Goal: Task Accomplishment & Management: Use online tool/utility

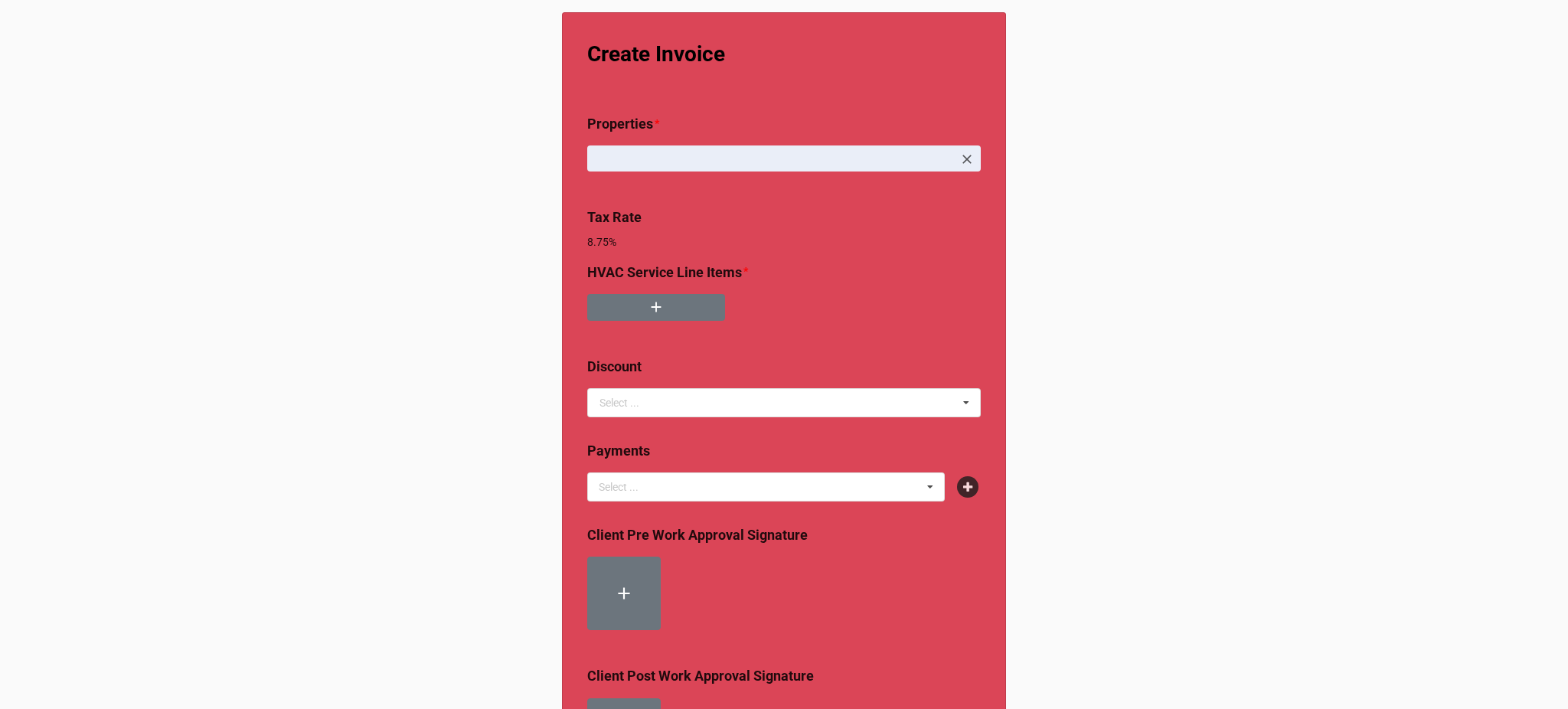
click at [633, 324] on div at bounding box center [784, 313] width 393 height 39
click at [634, 316] on button "button" at bounding box center [656, 307] width 138 height 27
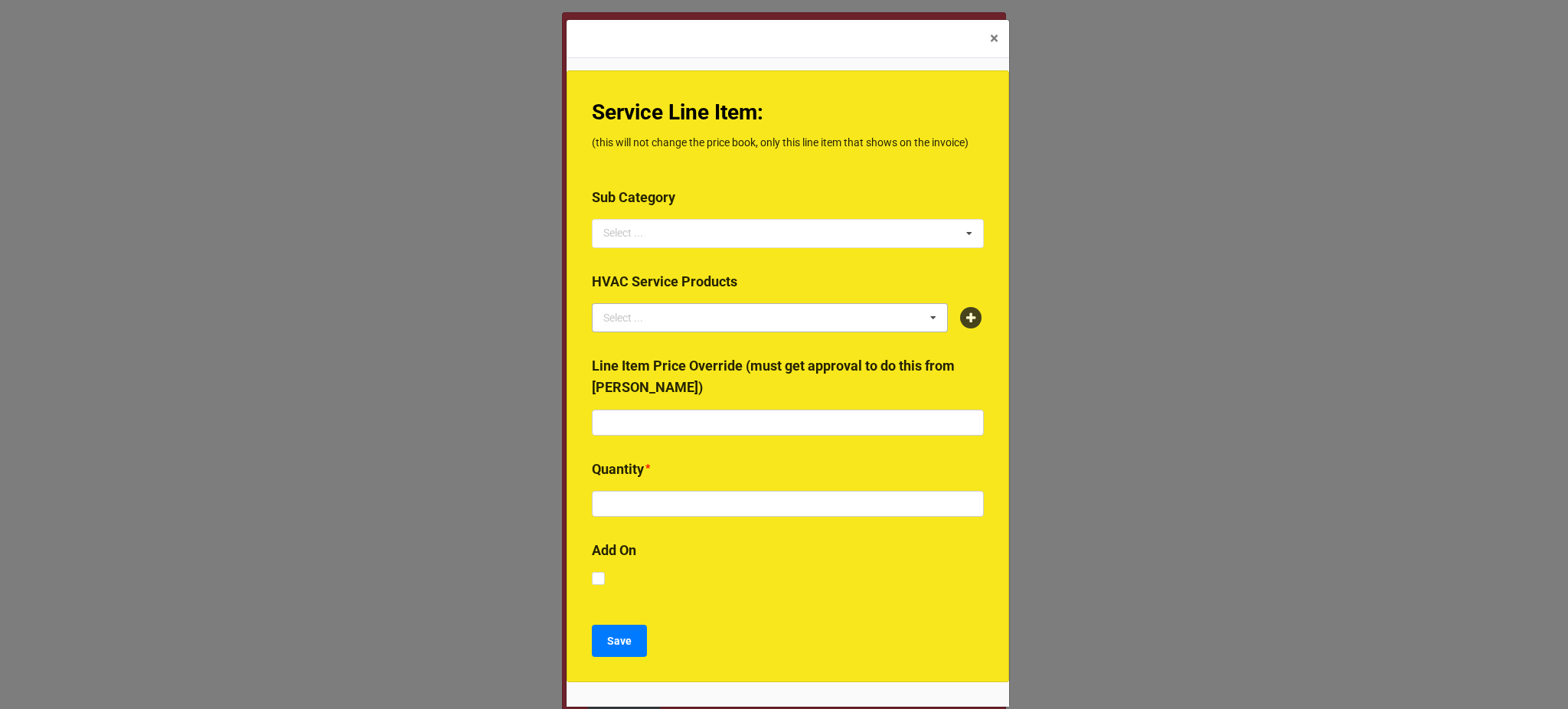
click at [708, 326] on div "Select ... No results found." at bounding box center [769, 317] width 356 height 29
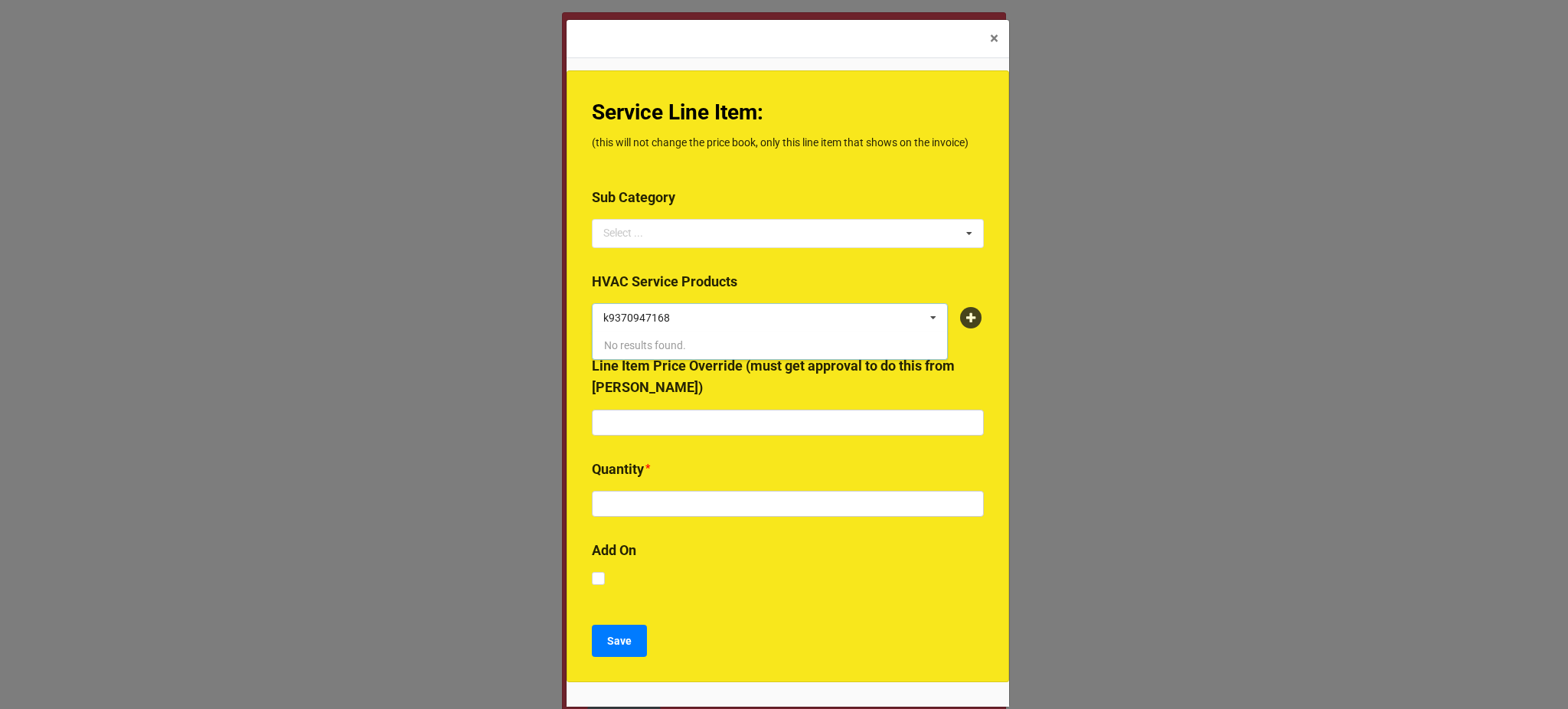
type input "k9370947168"
drag, startPoint x: 708, startPoint y: 326, endPoint x: 557, endPoint y: 333, distance: 151.2
click at [557, 333] on div "× Close Service Line Item: (this will not change the price book, only this line…" at bounding box center [784, 354] width 1568 height 709
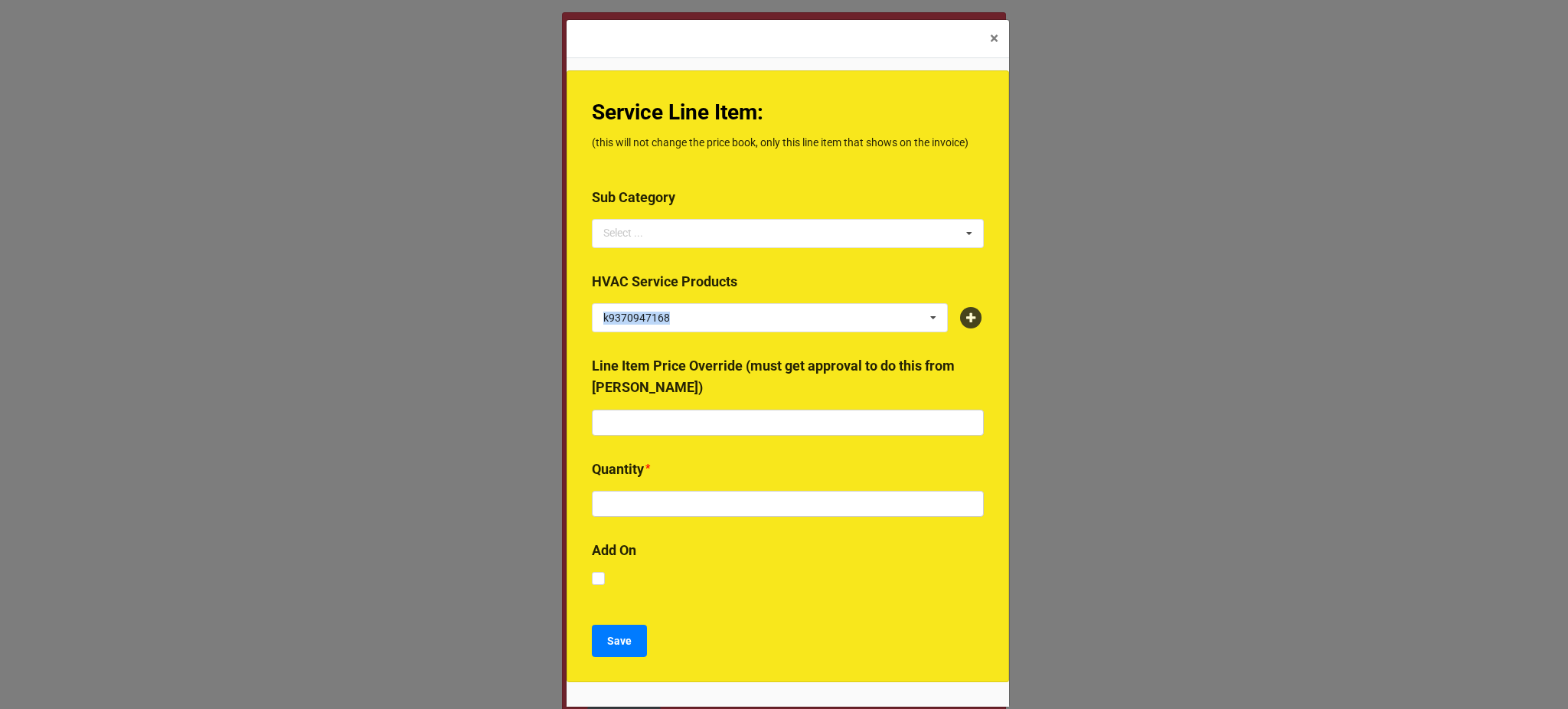
copy div "k9370947168 Select ..."
click at [968, 326] on icon at bounding box center [971, 317] width 21 height 21
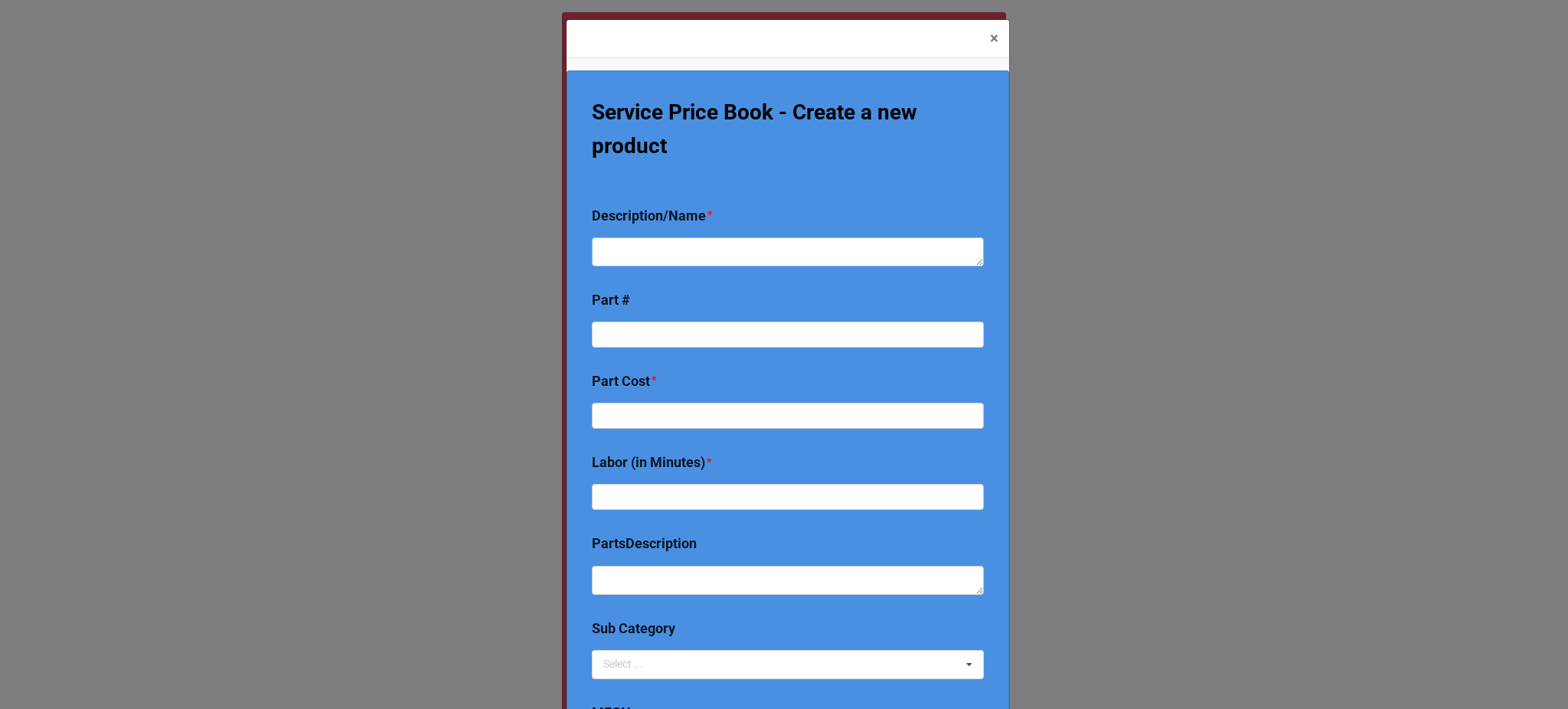
click at [678, 256] on textarea at bounding box center [787, 251] width 392 height 29
type textarea "x"
type textarea "R"
type textarea "x"
type textarea "Re"
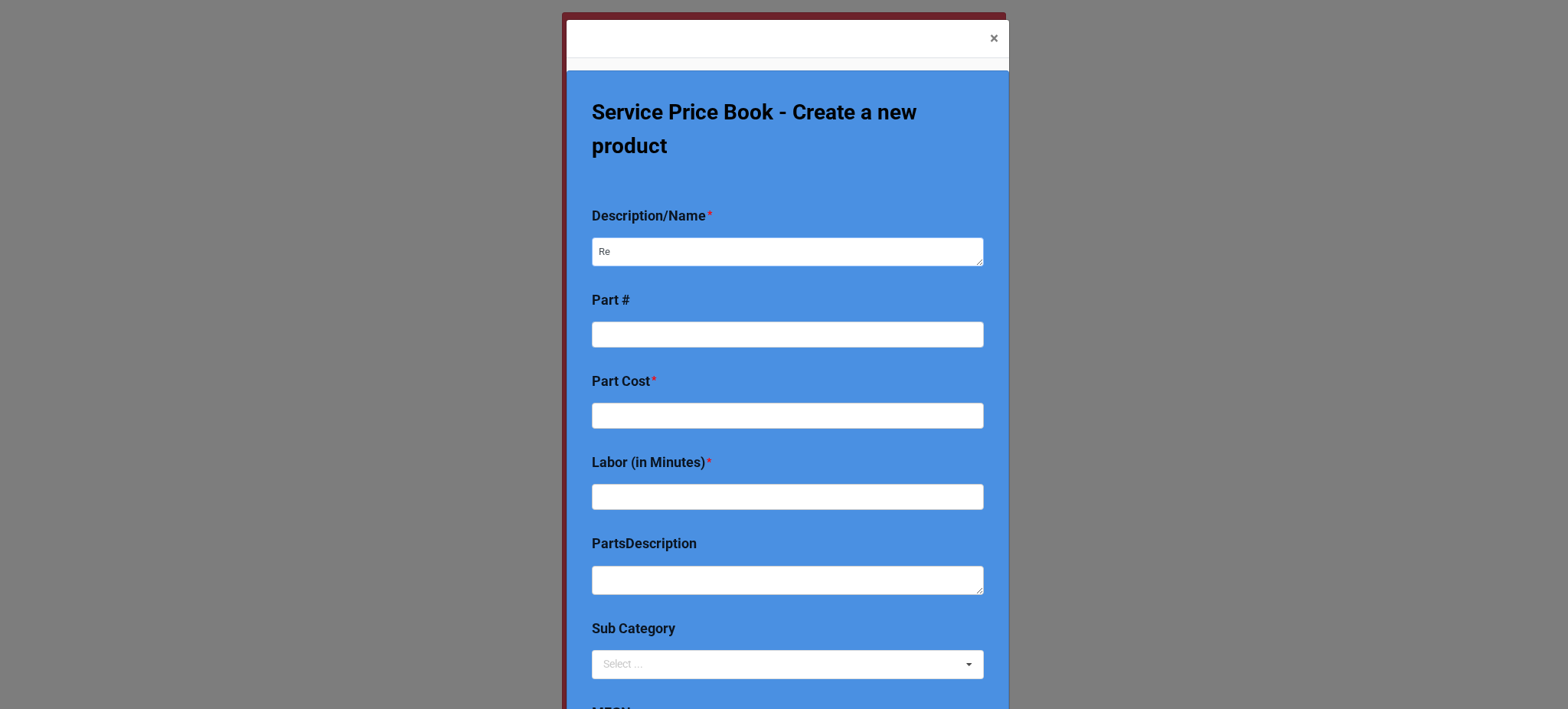
type textarea "x"
type textarea "Rep"
type textarea "x"
type textarea "Repla"
type textarea "x"
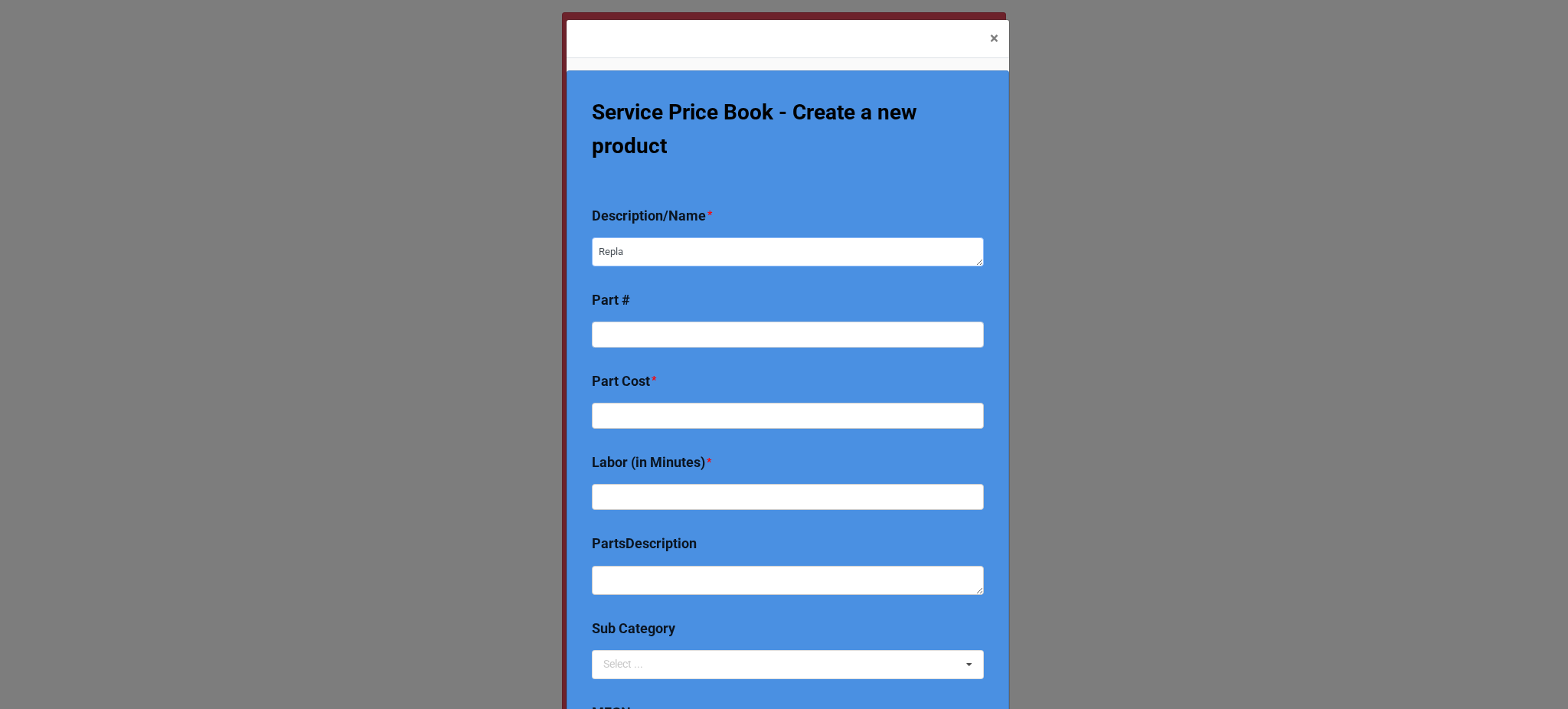
type textarea "Replac"
type textarea "x"
type textarea "Replace"
type textarea "x"
type textarea "Replace"
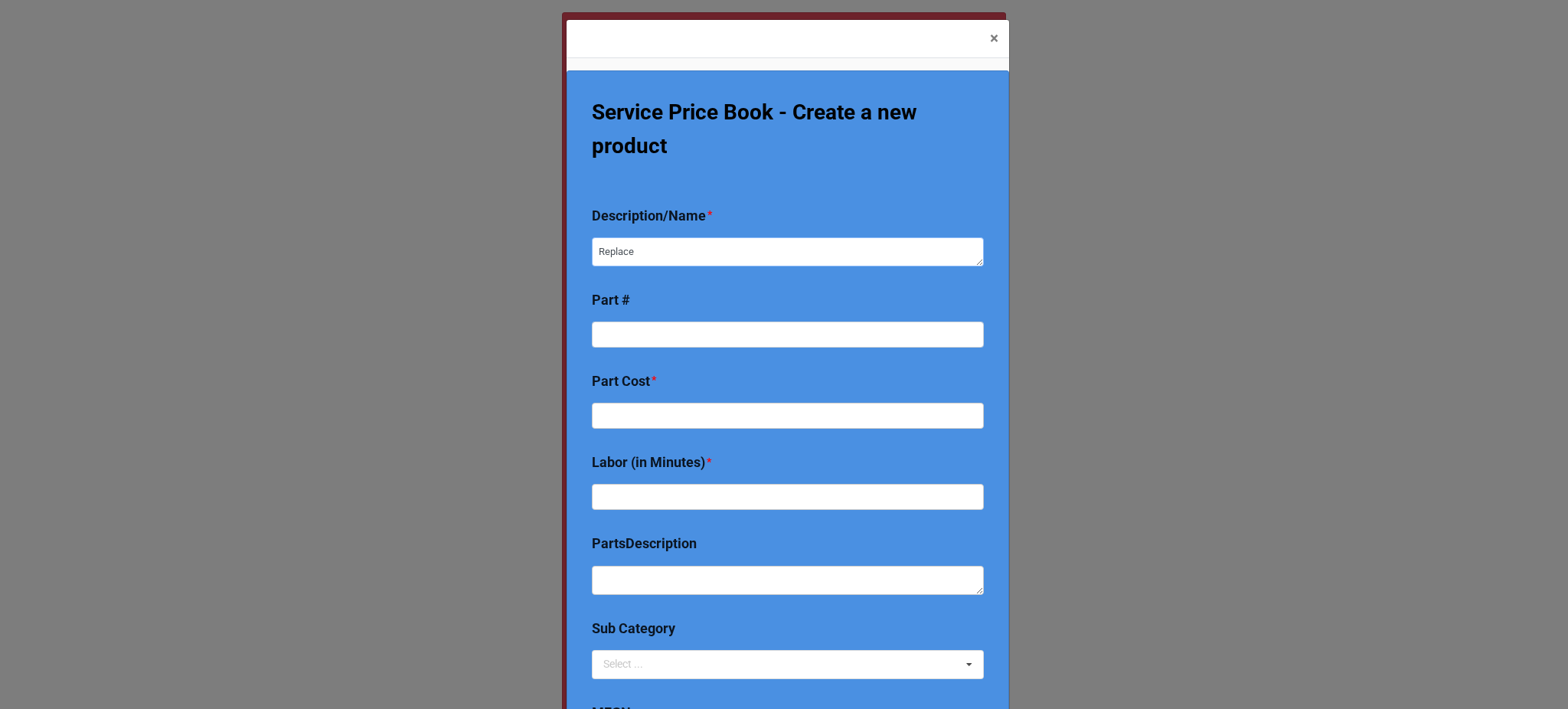
type textarea "x"
type textarea "Replace T"
type textarea "x"
type textarea "Replace [GEOGRAPHIC_DATA]"
type textarea "x"
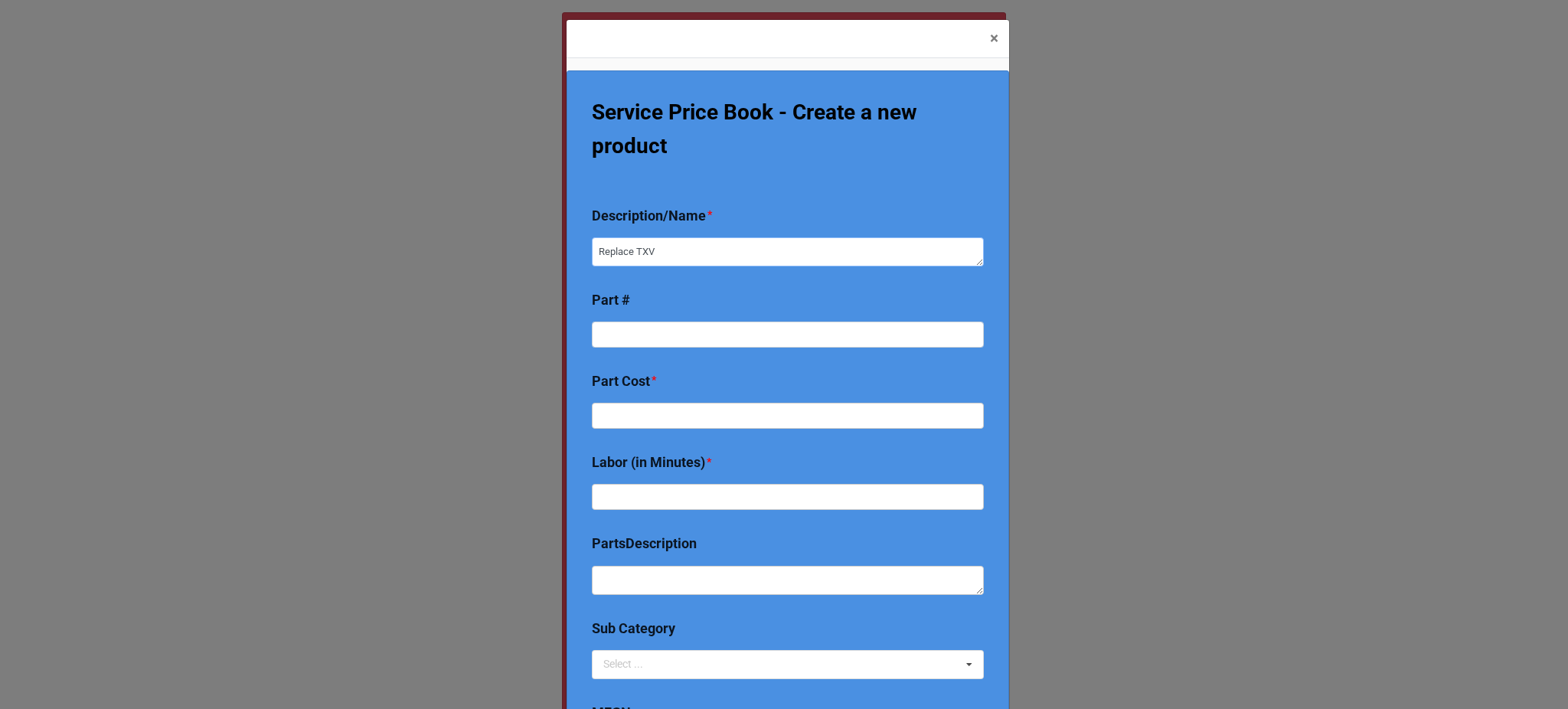
type textarea "Replace TXV"
click at [672, 342] on input at bounding box center [787, 334] width 392 height 26
paste input "k9370947168"
type textarea "x"
type input "k9370947168"
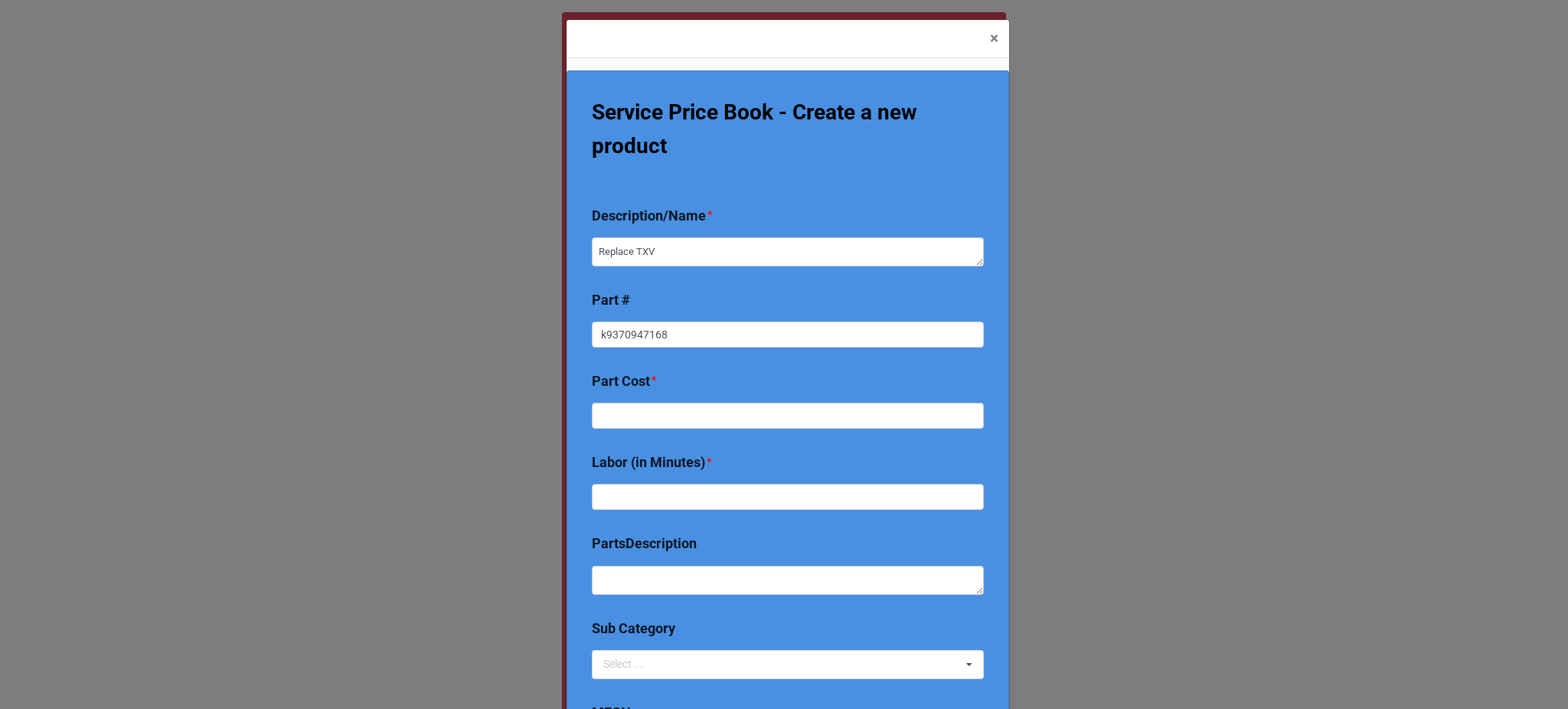
click at [727, 386] on b "Part Cost *" at bounding box center [787, 384] width 392 height 27
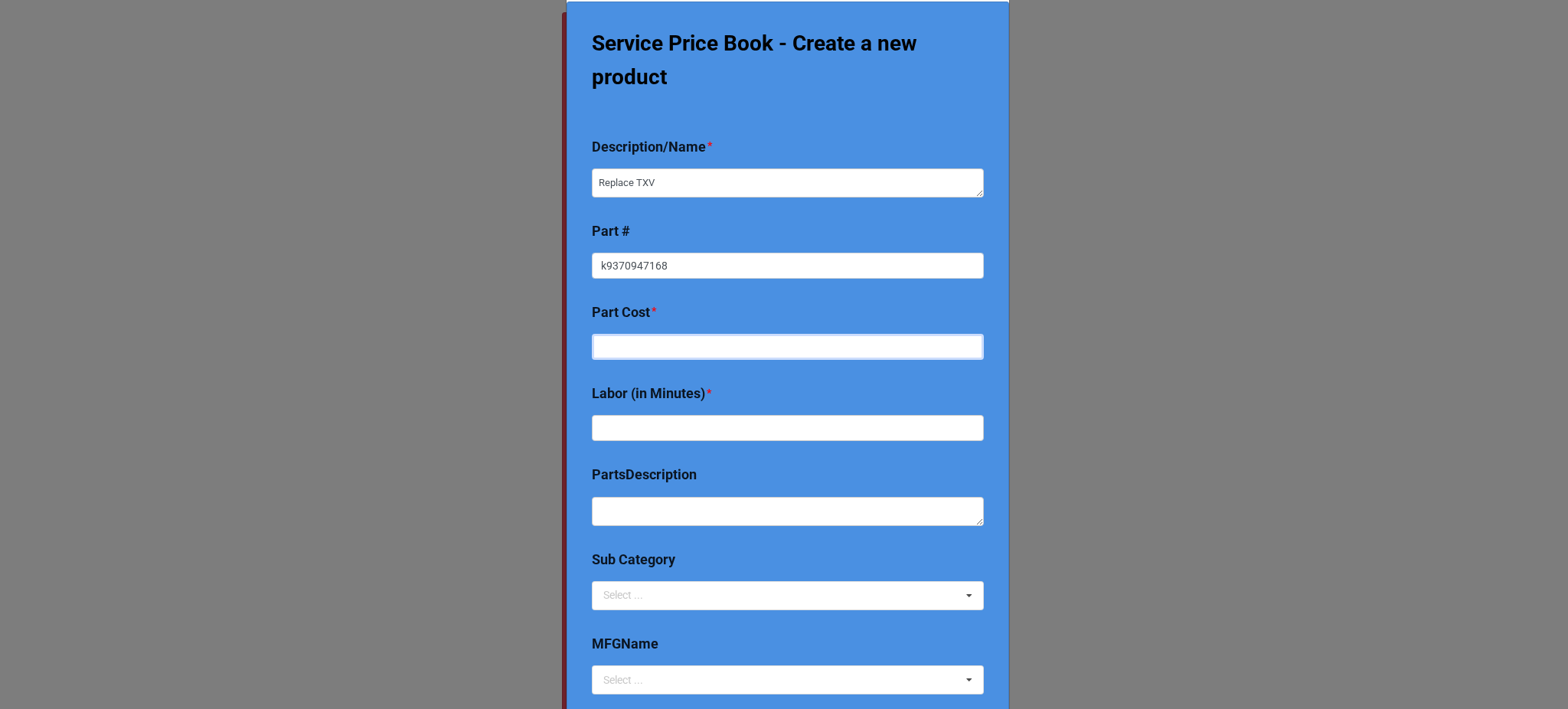
click at [668, 357] on input "text" at bounding box center [787, 346] width 392 height 26
type textarea "x"
type input "18"
type textarea "x"
type input "180"
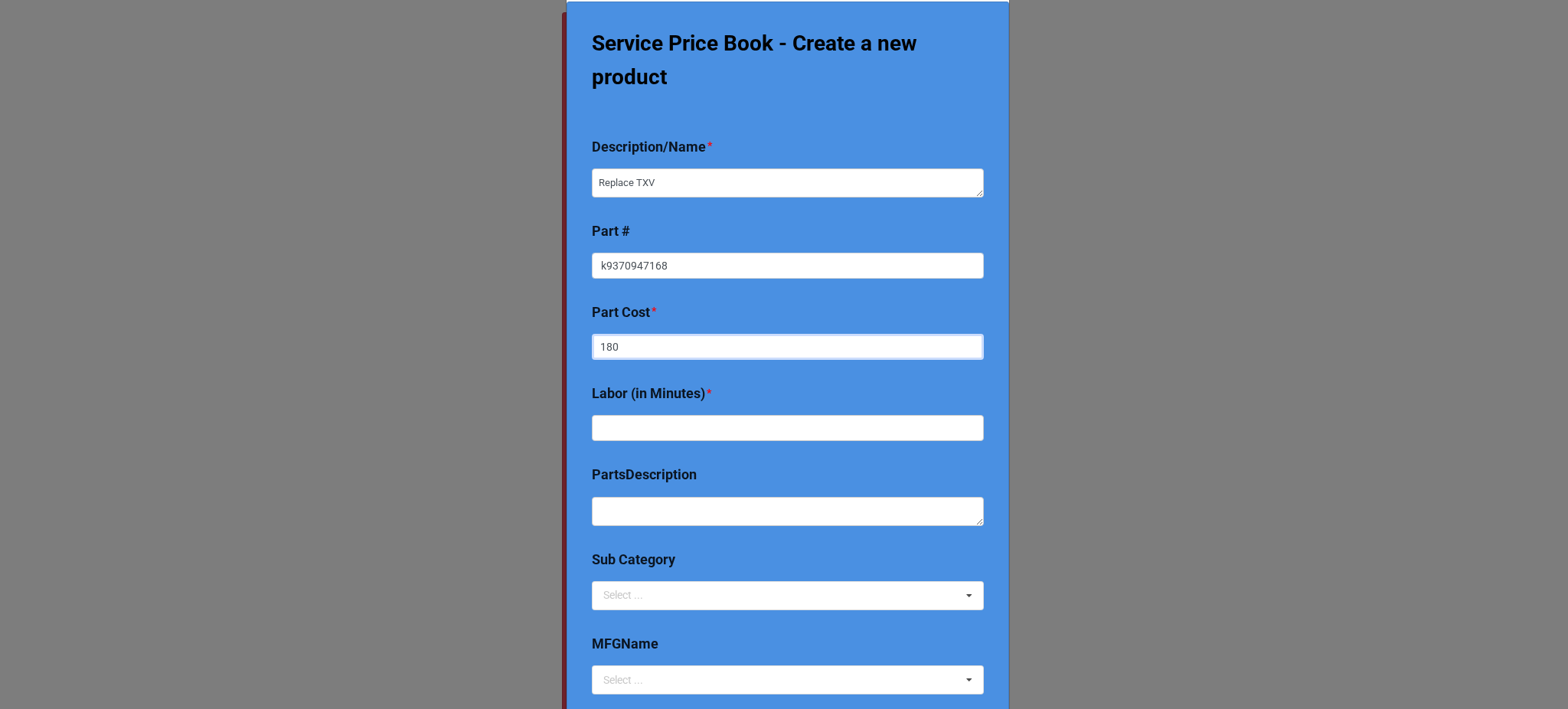
type textarea "x"
type input "180"
click at [667, 426] on input "text" at bounding box center [787, 427] width 392 height 26
click at [598, 267] on input "k9370947168" at bounding box center [787, 266] width 392 height 26
type textarea "x"
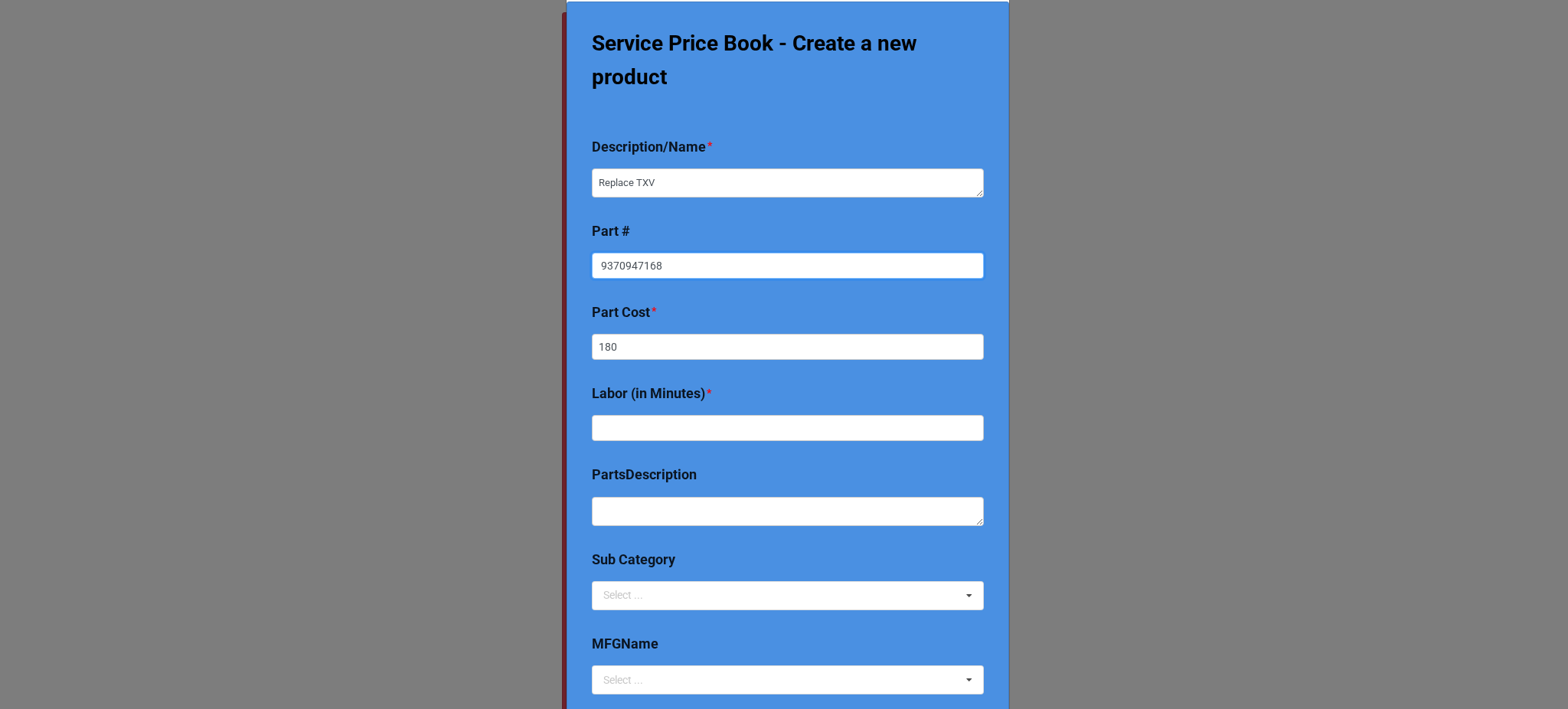
type input "K9370947168"
type textarea "x"
type input "K9370947168"
click at [652, 435] on input "text" at bounding box center [787, 427] width 392 height 26
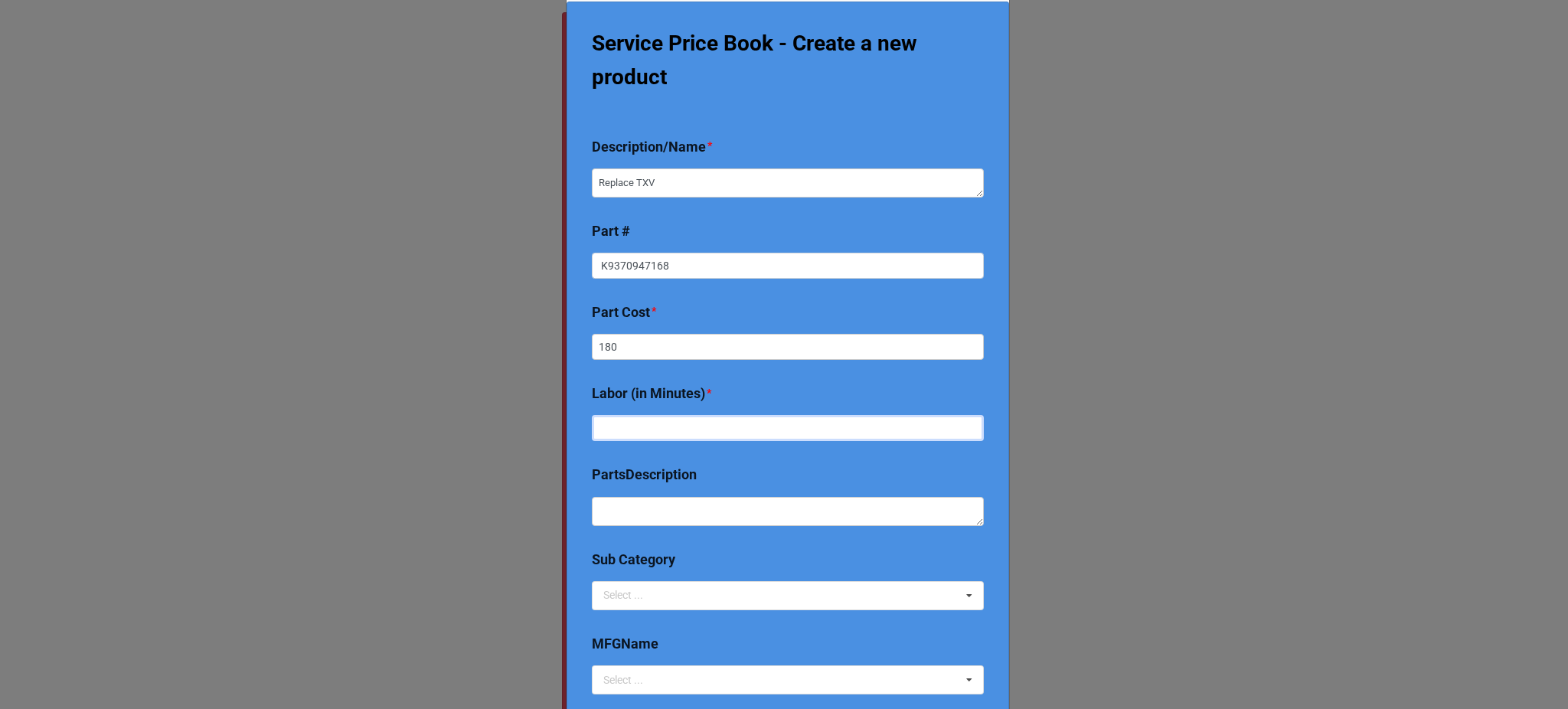
type textarea "x"
type input "18"
type textarea "x"
type input "180"
click at [712, 464] on b "PartsDescription" at bounding box center [787, 477] width 392 height 27
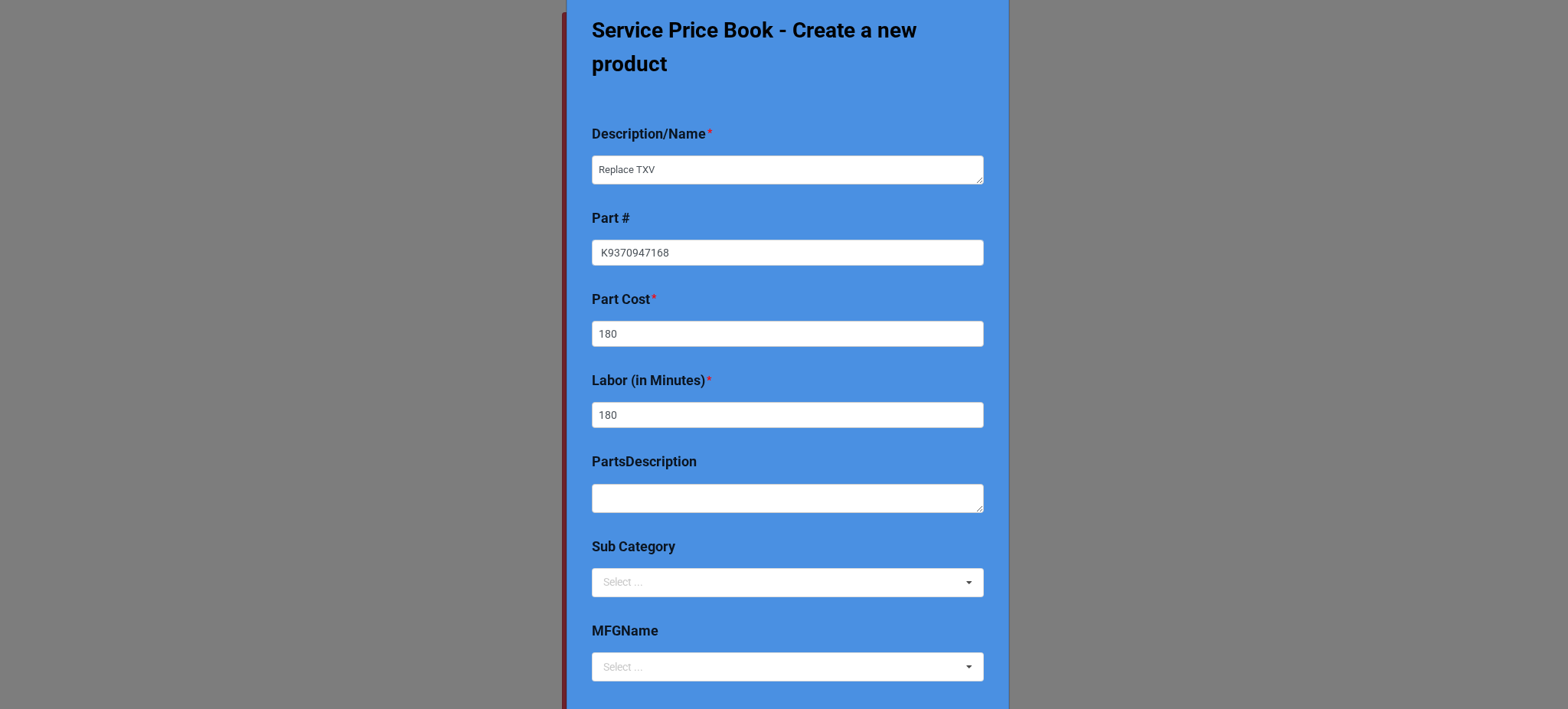
scroll to position [267, 0]
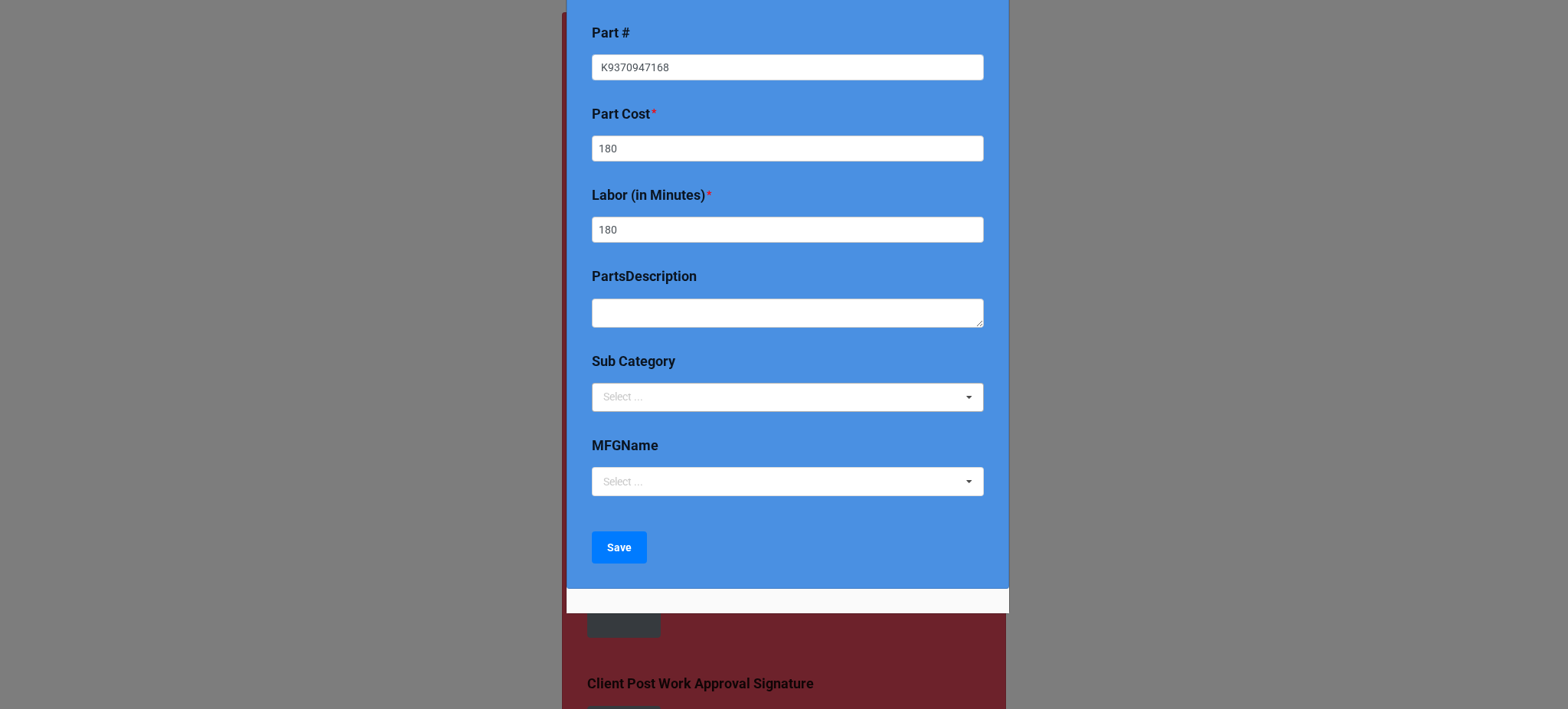
click at [663, 400] on div "Select ... 2024 Early Bird Maintenance Plan 1725/3450 RPM ACCESS & DIFFICULTY A…" at bounding box center [787, 397] width 392 height 29
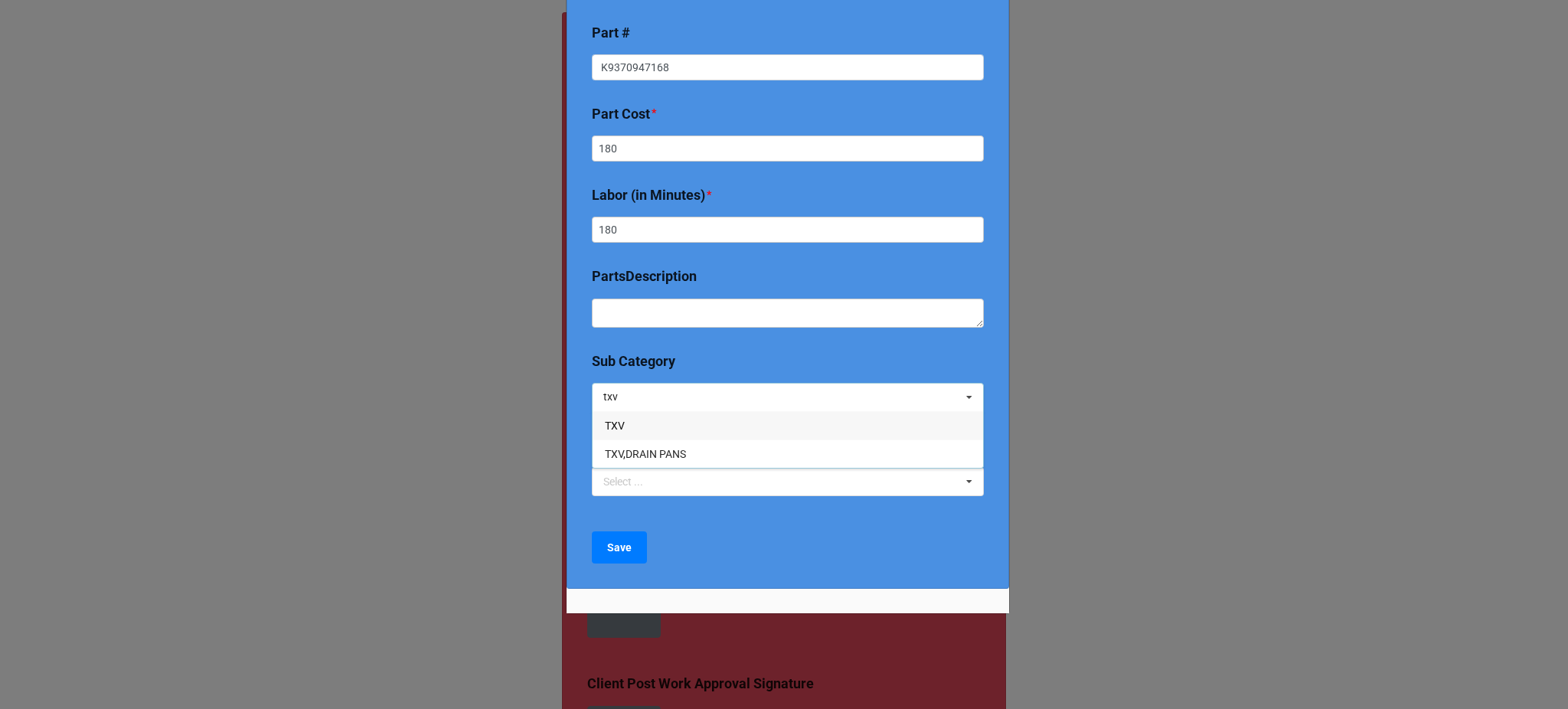
type input "txv"
click at [622, 420] on div "TXV" at bounding box center [787, 425] width 390 height 28
type textarea "x"
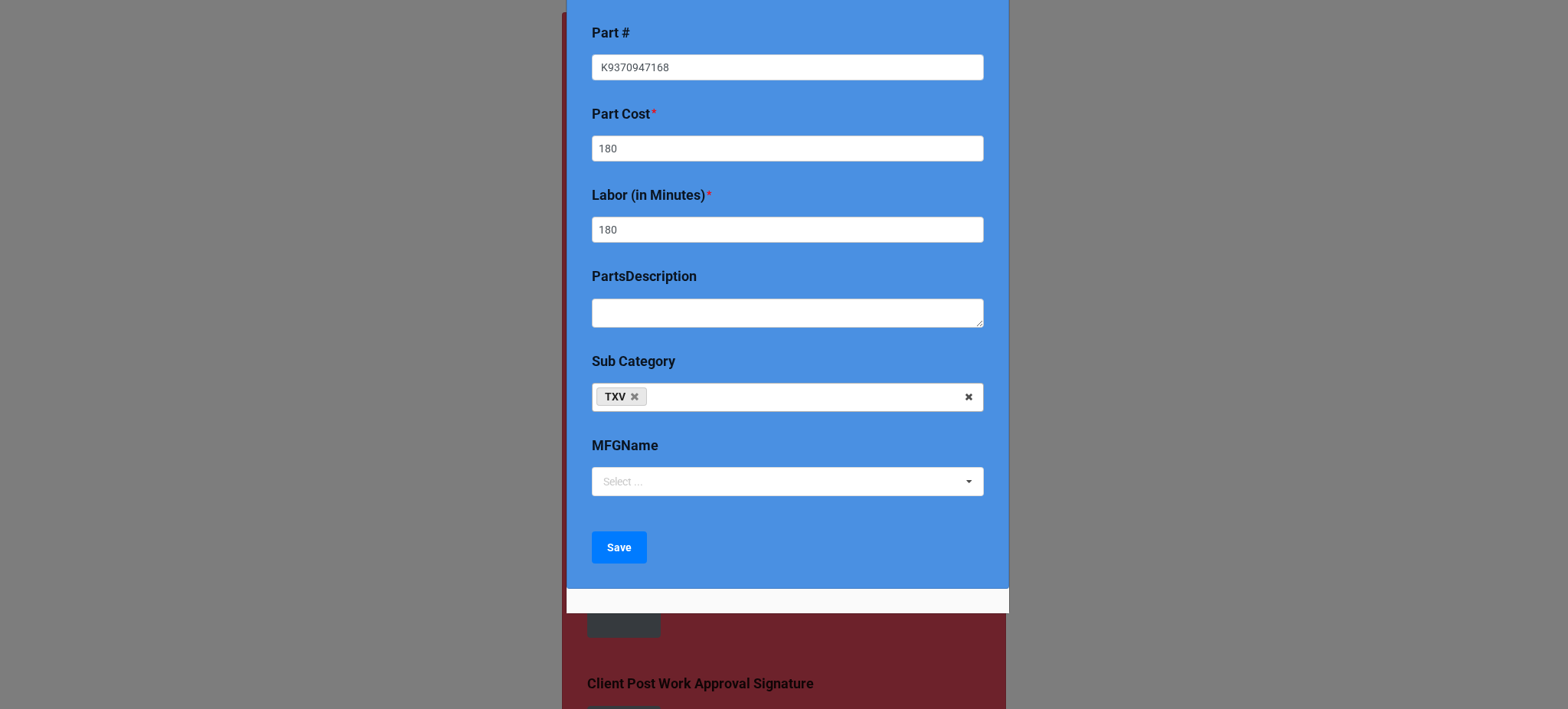
click at [580, 536] on div "Service Price Book - Create a new product Description/Name * Replace TXV Part #…" at bounding box center [788, 195] width 443 height 786
click at [631, 479] on div "Select ..." at bounding box center [632, 481] width 66 height 18
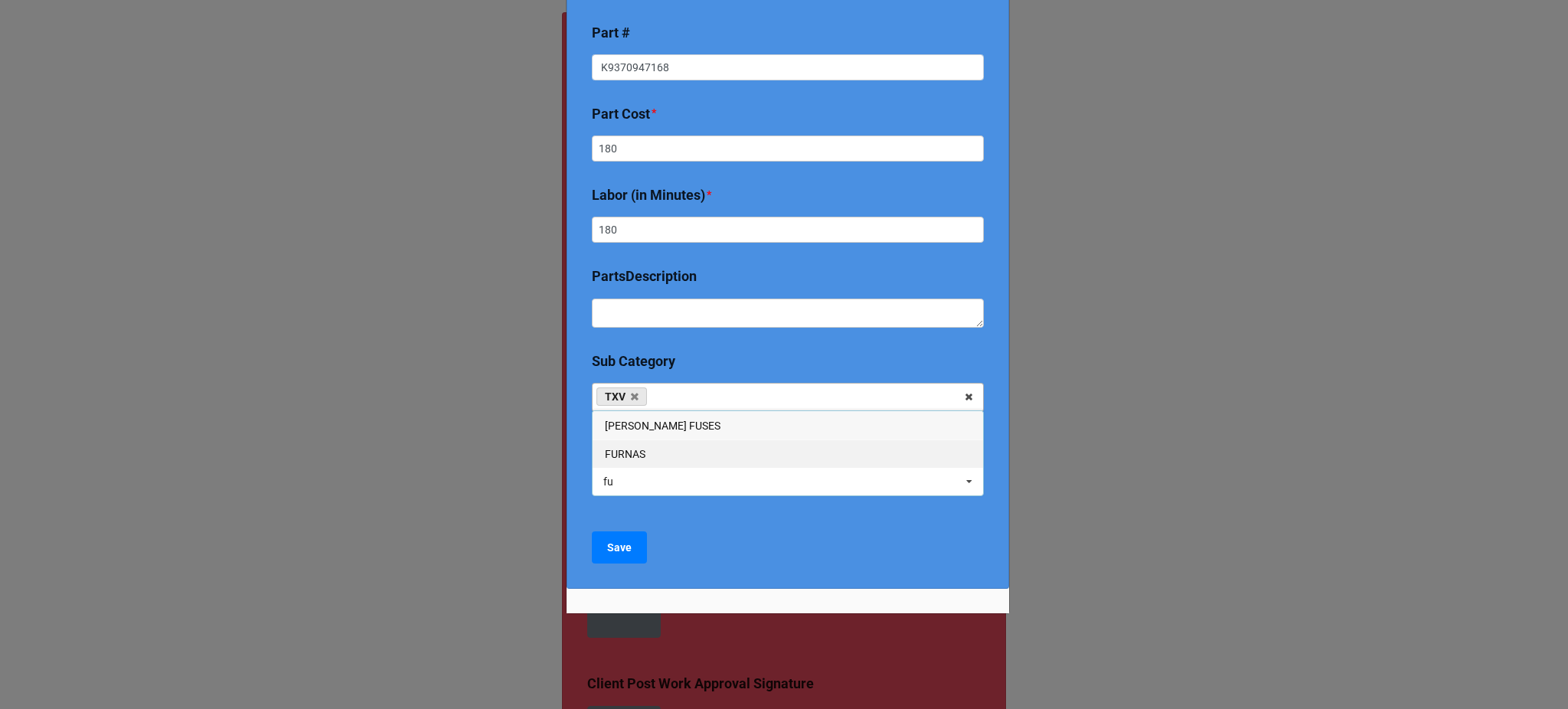
type input "f"
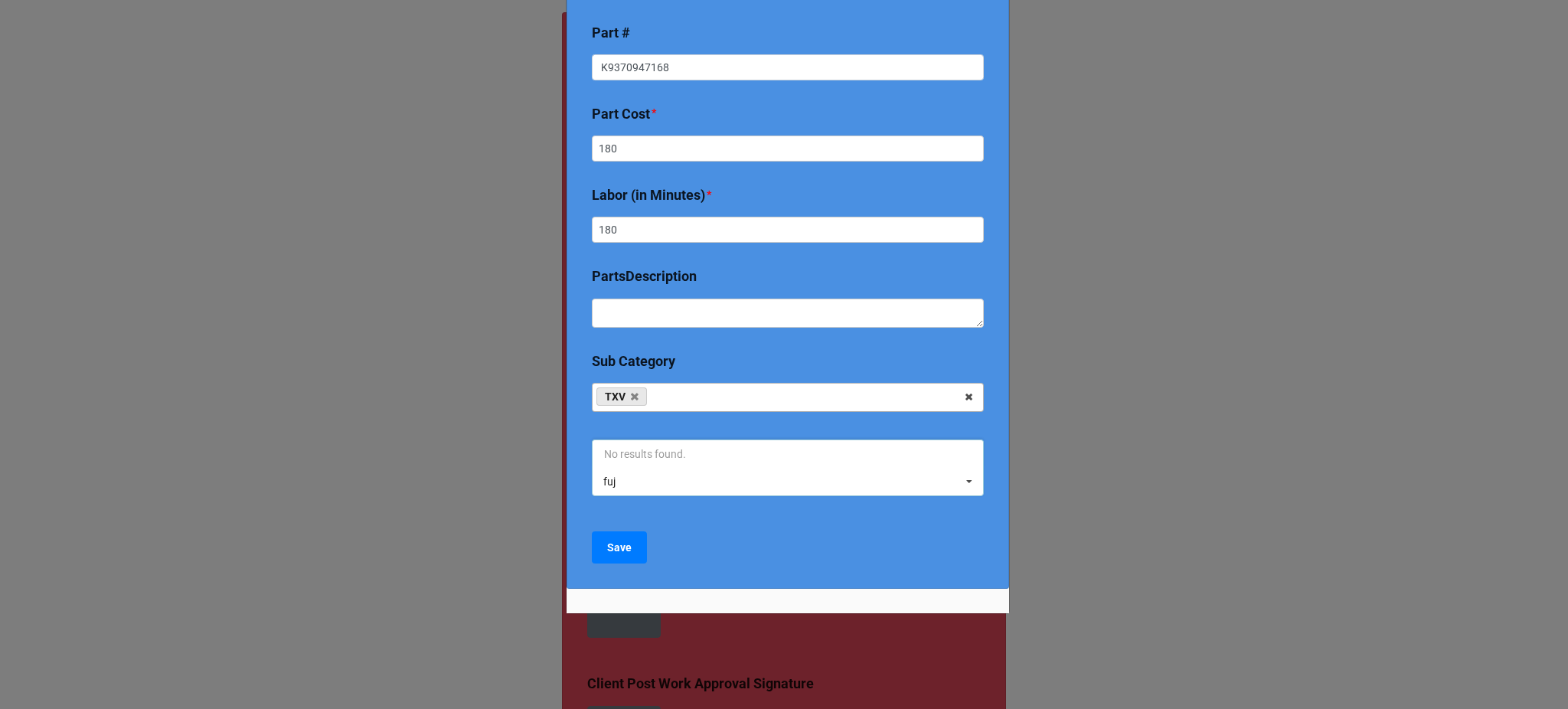
type input "fuj"
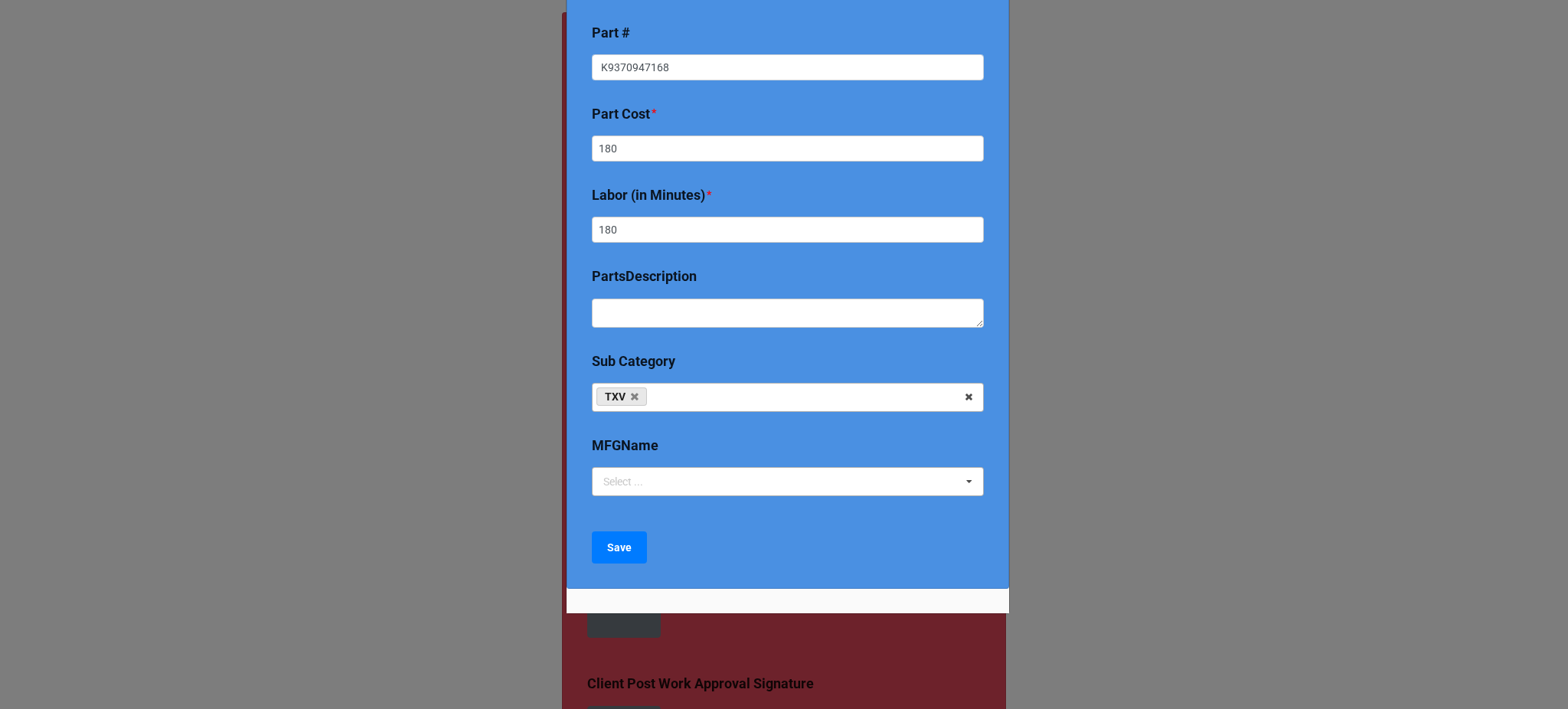
click at [769, 560] on div "Save" at bounding box center [787, 547] width 392 height 32
click at [580, 549] on div "Service Price Book - Create a new product Description/Name * Replace TXV Part #…" at bounding box center [788, 195] width 443 height 786
click at [618, 548] on b "Save" at bounding box center [619, 547] width 25 height 16
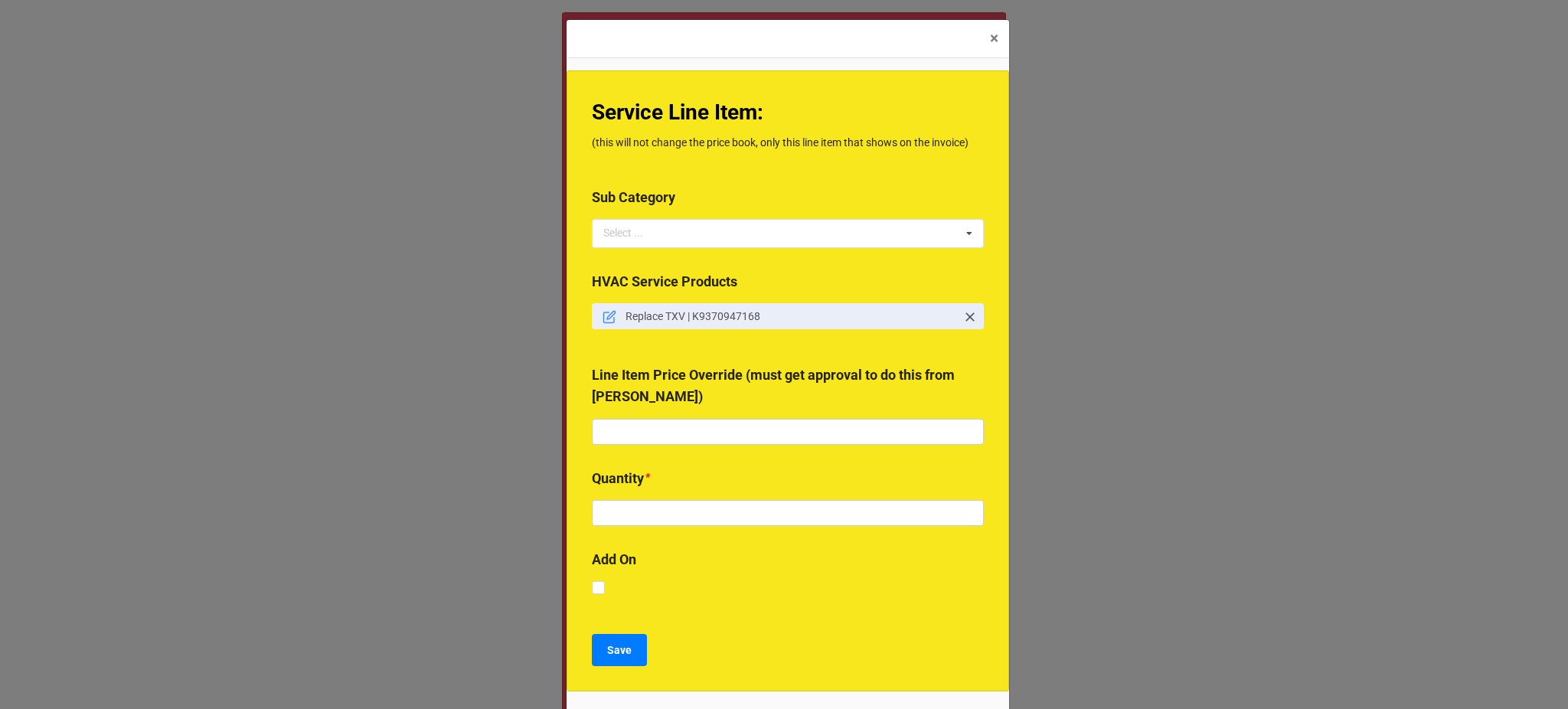
scroll to position [102, 0]
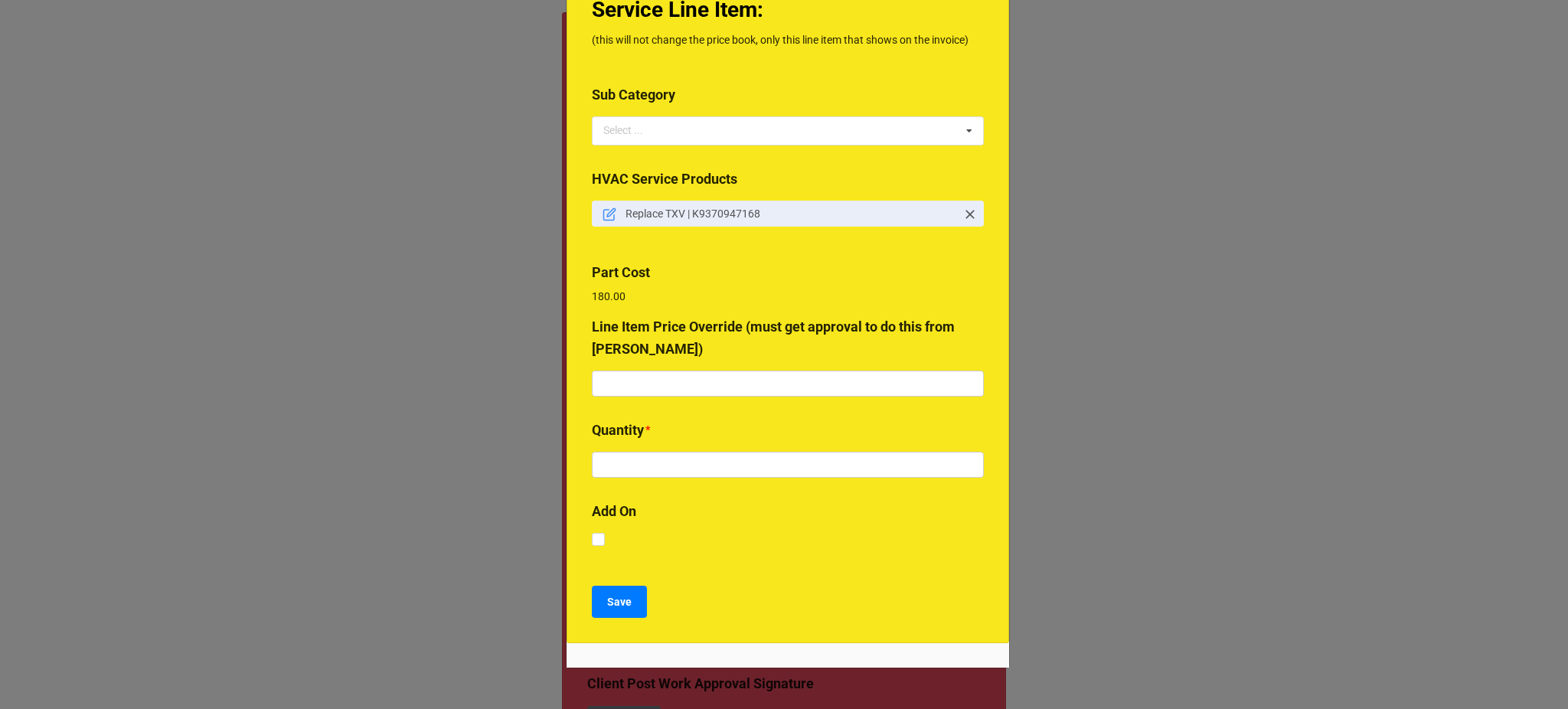
click at [663, 371] on div "Line Item Price Override (must get approval to do this from [PERSON_NAME])" at bounding box center [787, 344] width 392 height 54
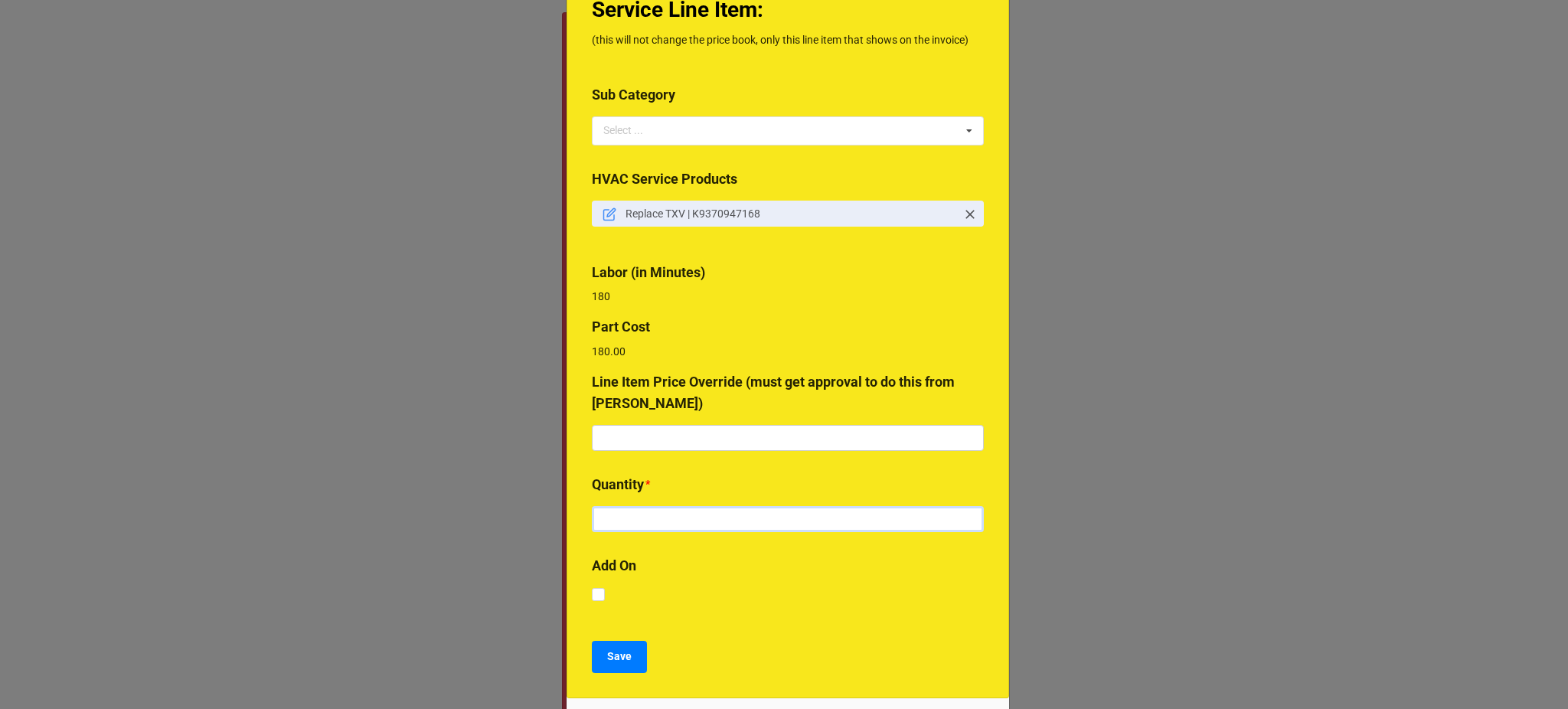
click at [665, 524] on input "text" at bounding box center [787, 519] width 392 height 26
type input "1"
click at [642, 646] on button "Save" at bounding box center [619, 657] width 55 height 32
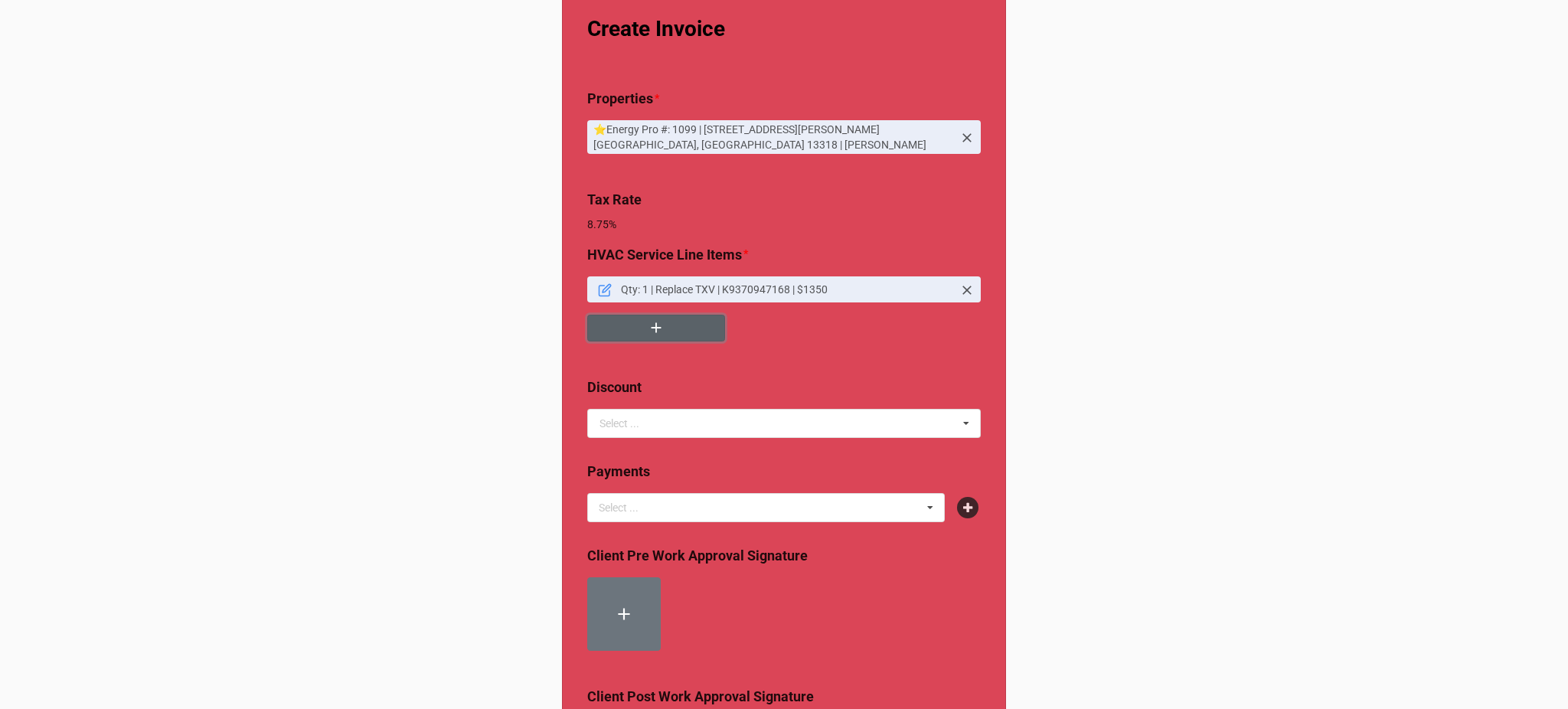
scroll to position [47, 0]
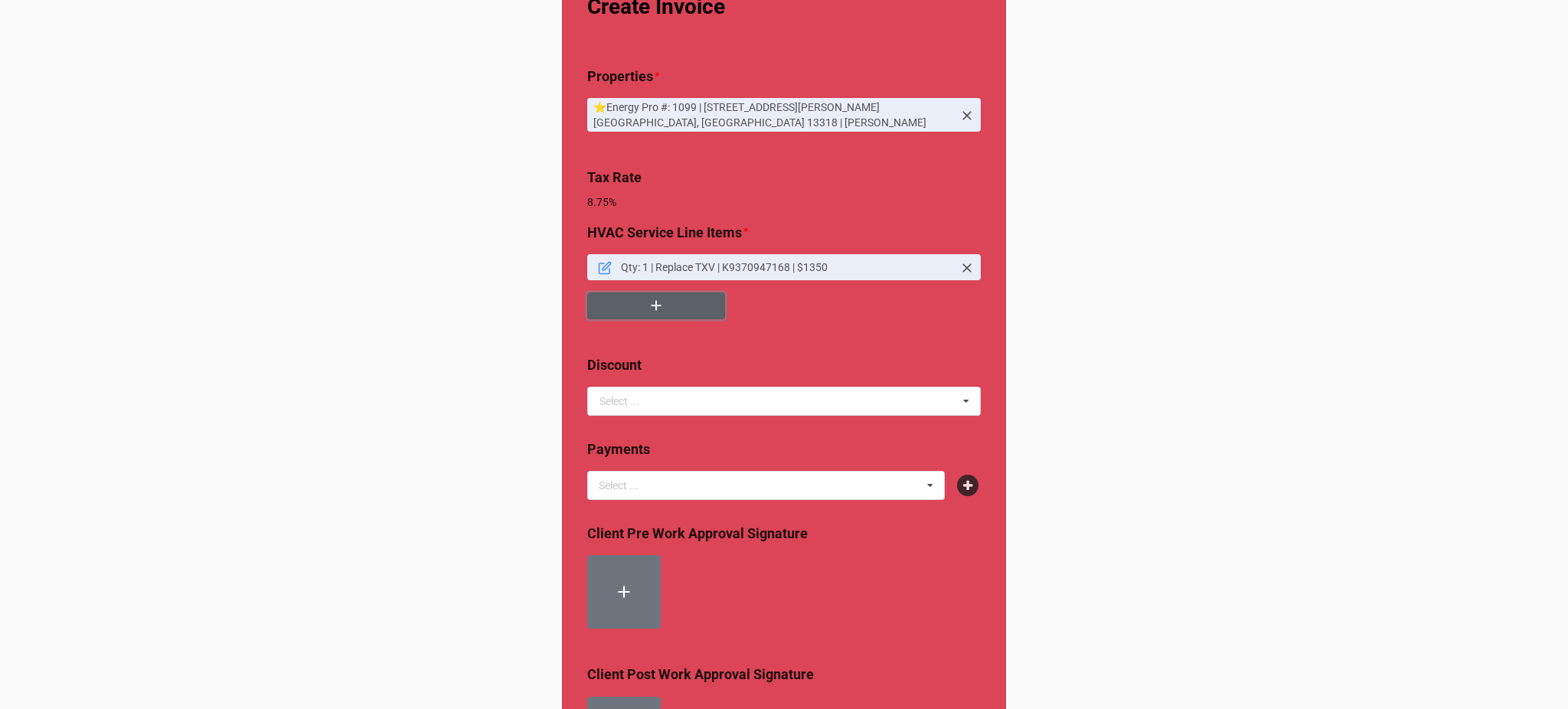
click at [641, 304] on button "button" at bounding box center [656, 306] width 138 height 27
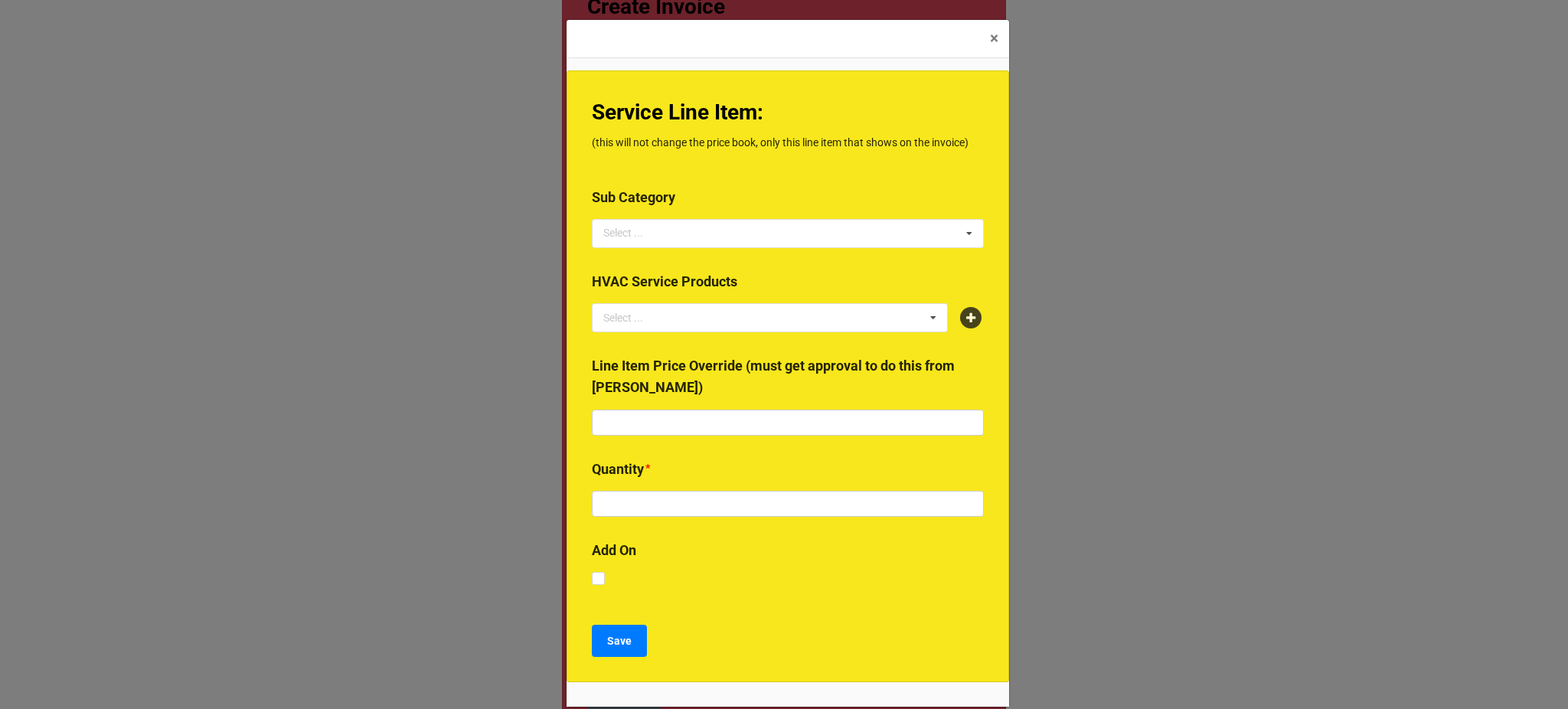
scroll to position [44, 0]
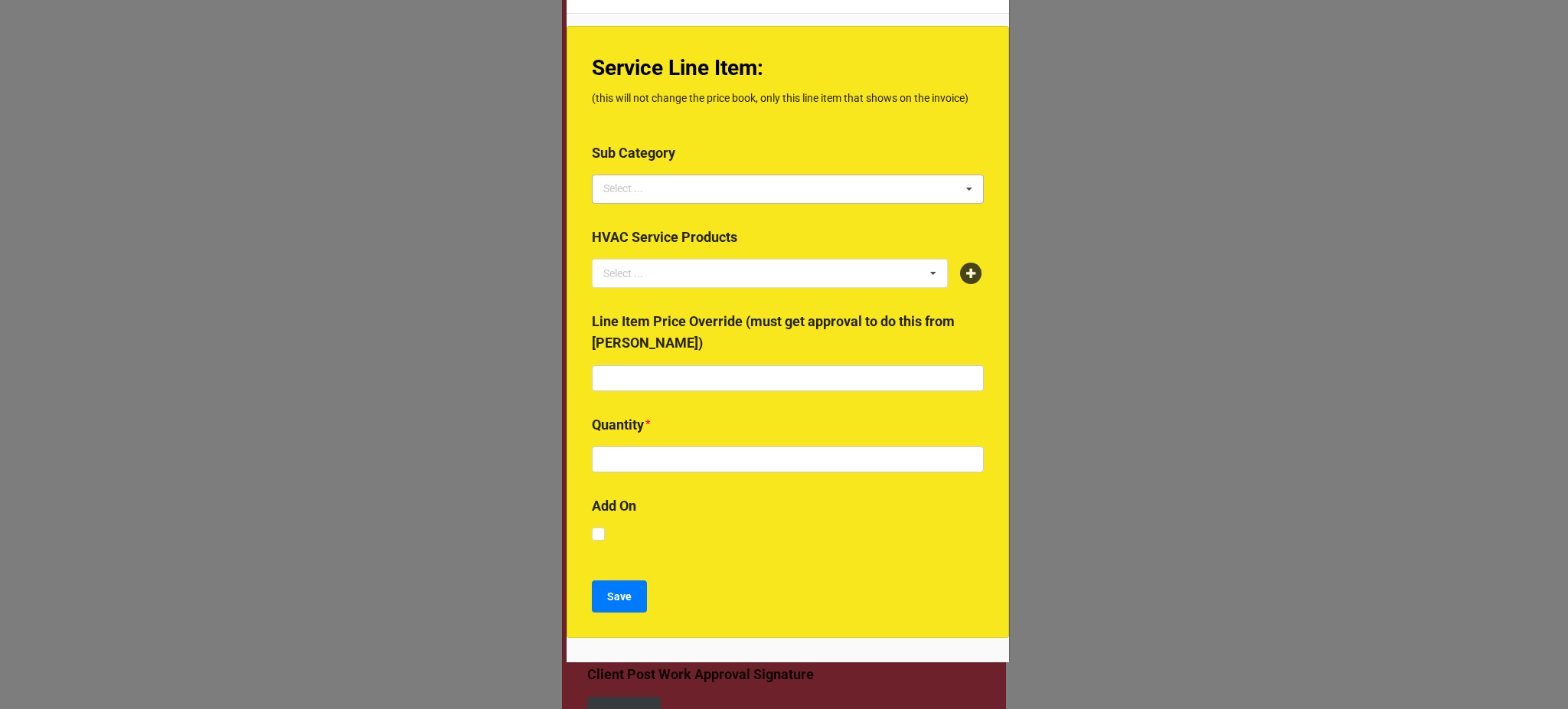
click at [729, 184] on div "Select ... 2024 Early Bird Maintenance Plan 1725/3450 RPM ACCESS & DIFFICULTY A…" at bounding box center [787, 189] width 392 height 29
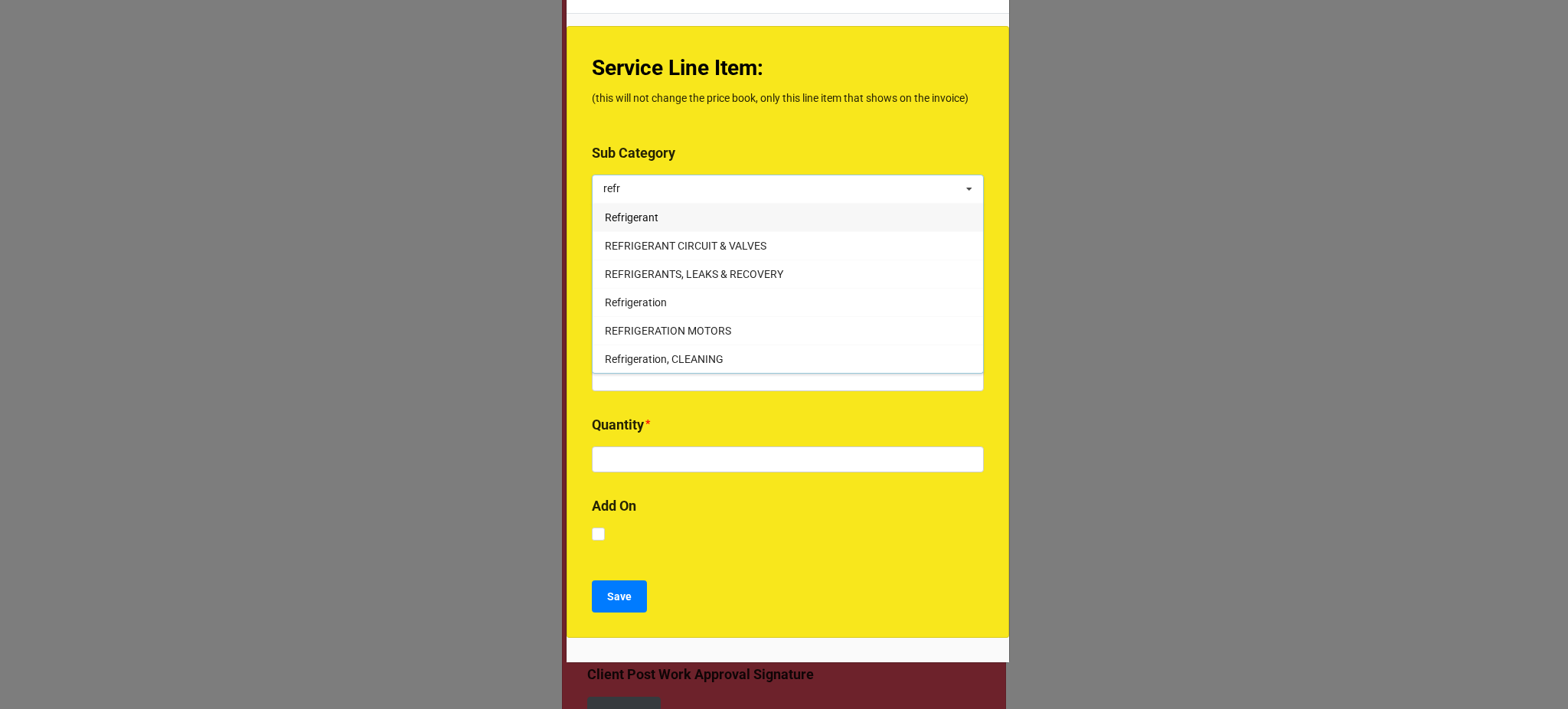
type input "refr"
click at [728, 229] on div "Refrigerant" at bounding box center [787, 217] width 390 height 28
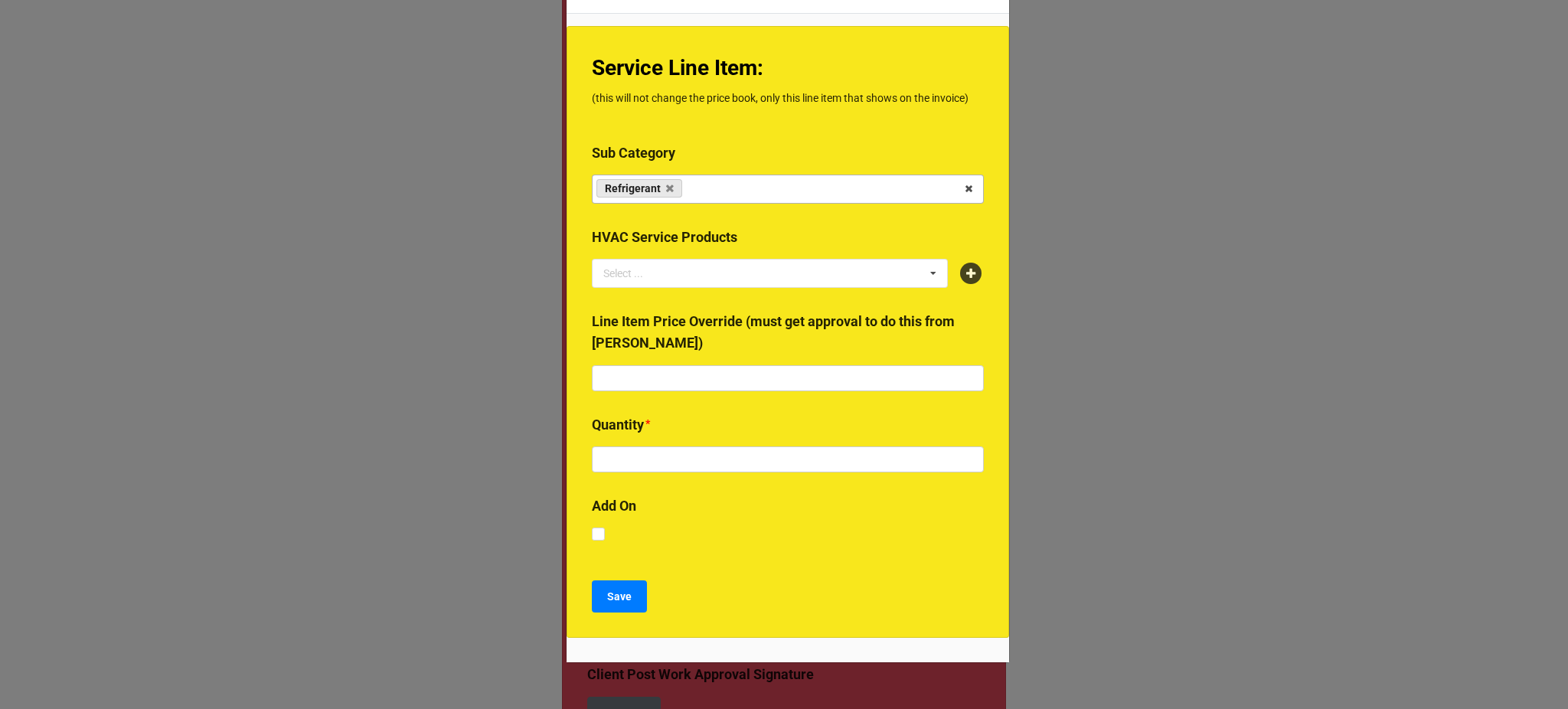
click at [580, 280] on div "Service Line Item: (this will not change the price book, only this line item th…" at bounding box center [788, 333] width 443 height 613
click at [625, 271] on div "Select ..." at bounding box center [632, 272] width 66 height 18
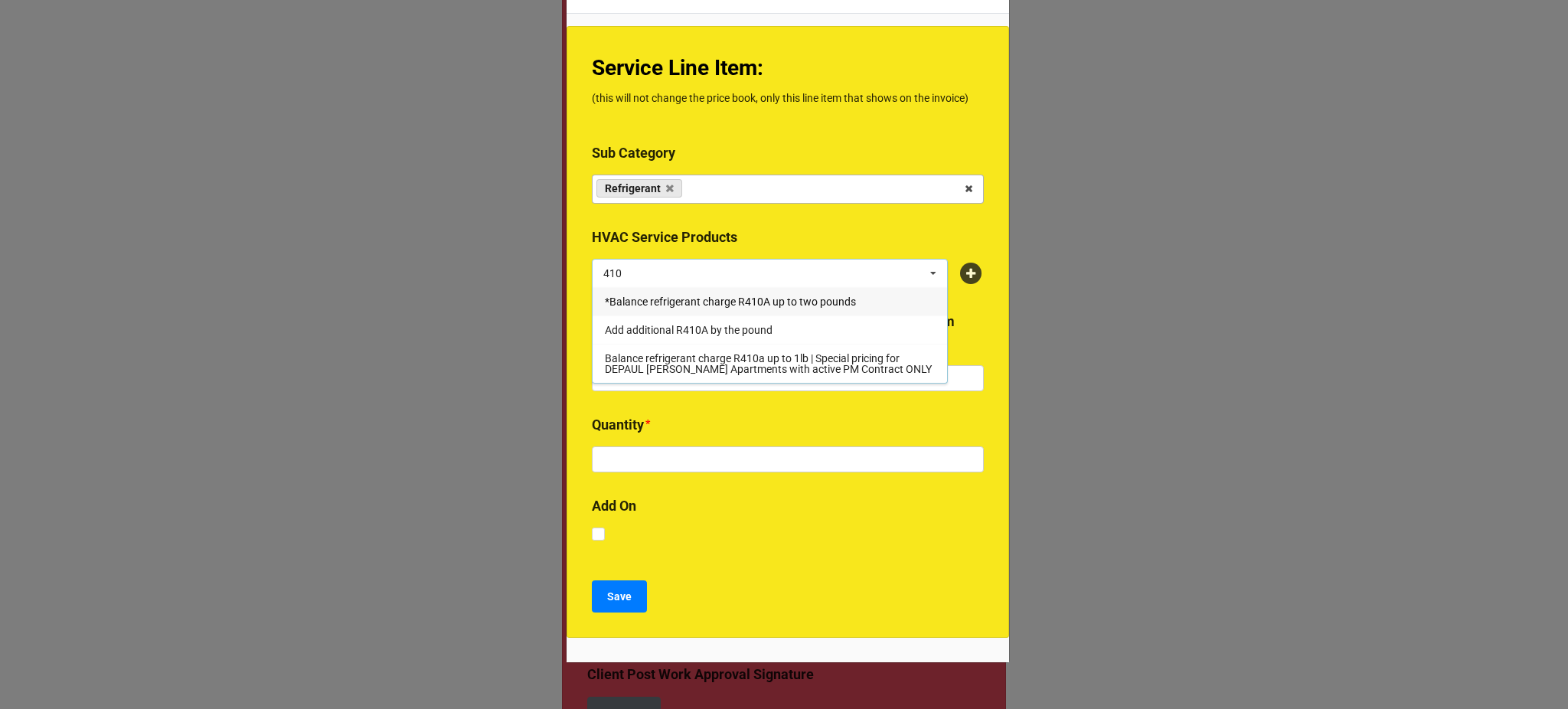
type input "410"
click at [671, 297] on span "*Balance refrigerant charge R410A up to two pounds" at bounding box center [730, 301] width 251 height 12
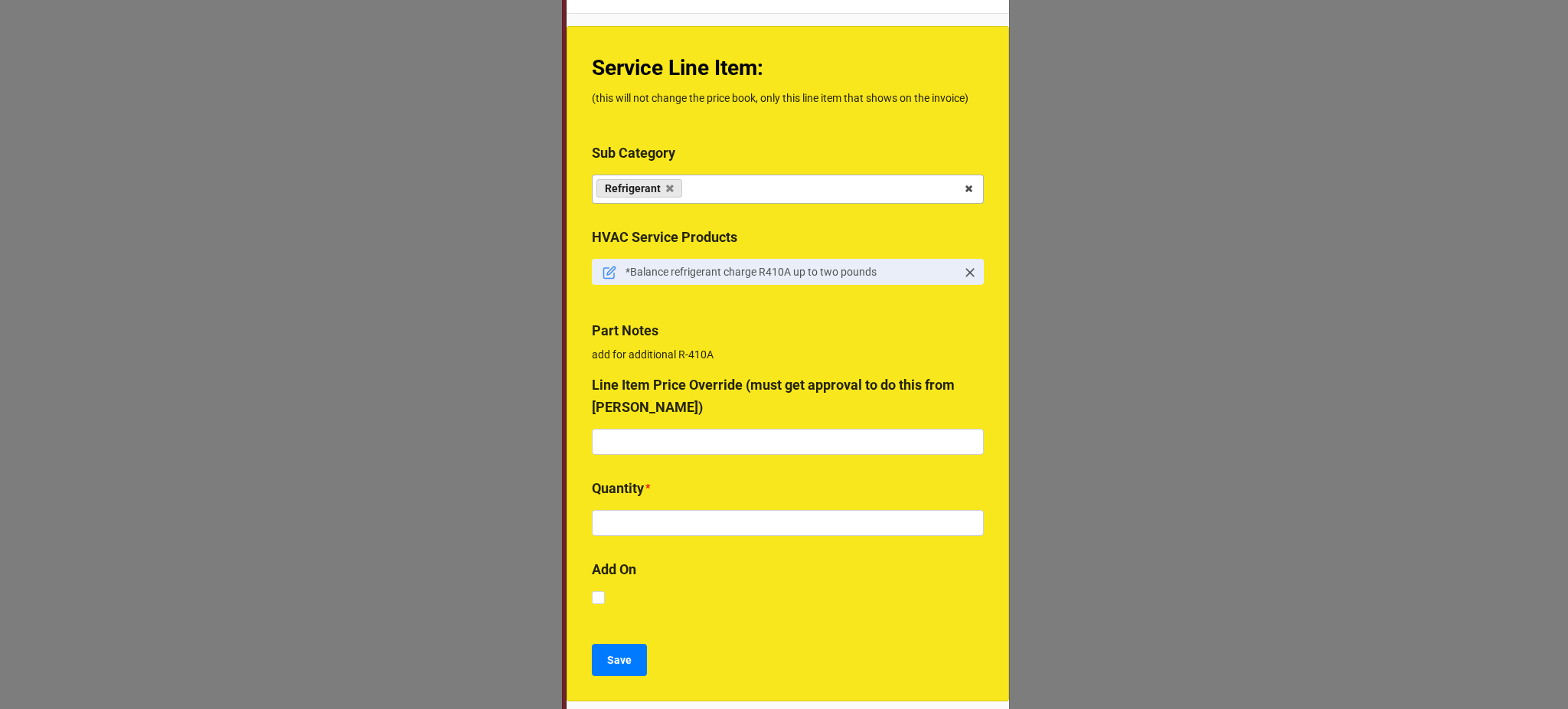
click at [663, 504] on b "Quantity *" at bounding box center [787, 492] width 392 height 27
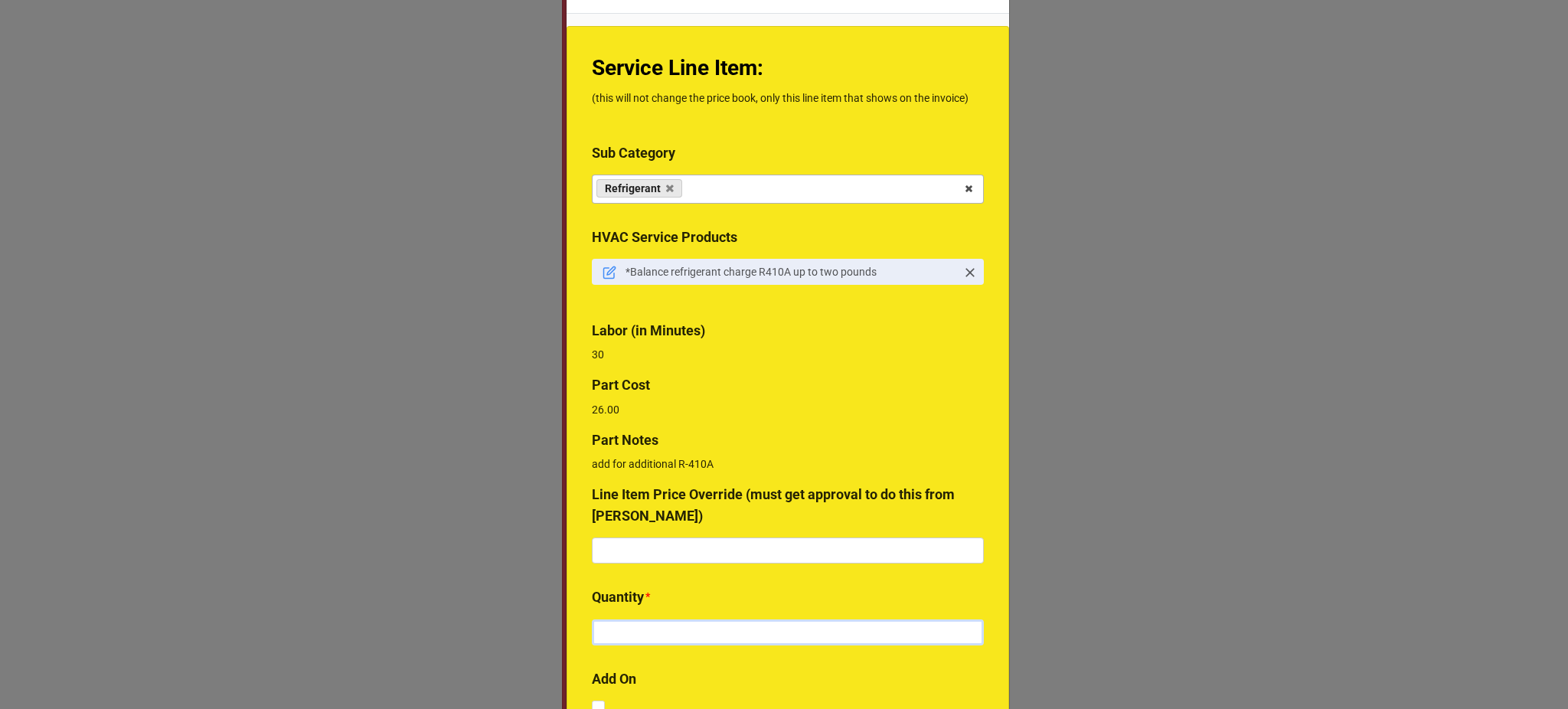
click at [631, 637] on input "text" at bounding box center [787, 632] width 392 height 26
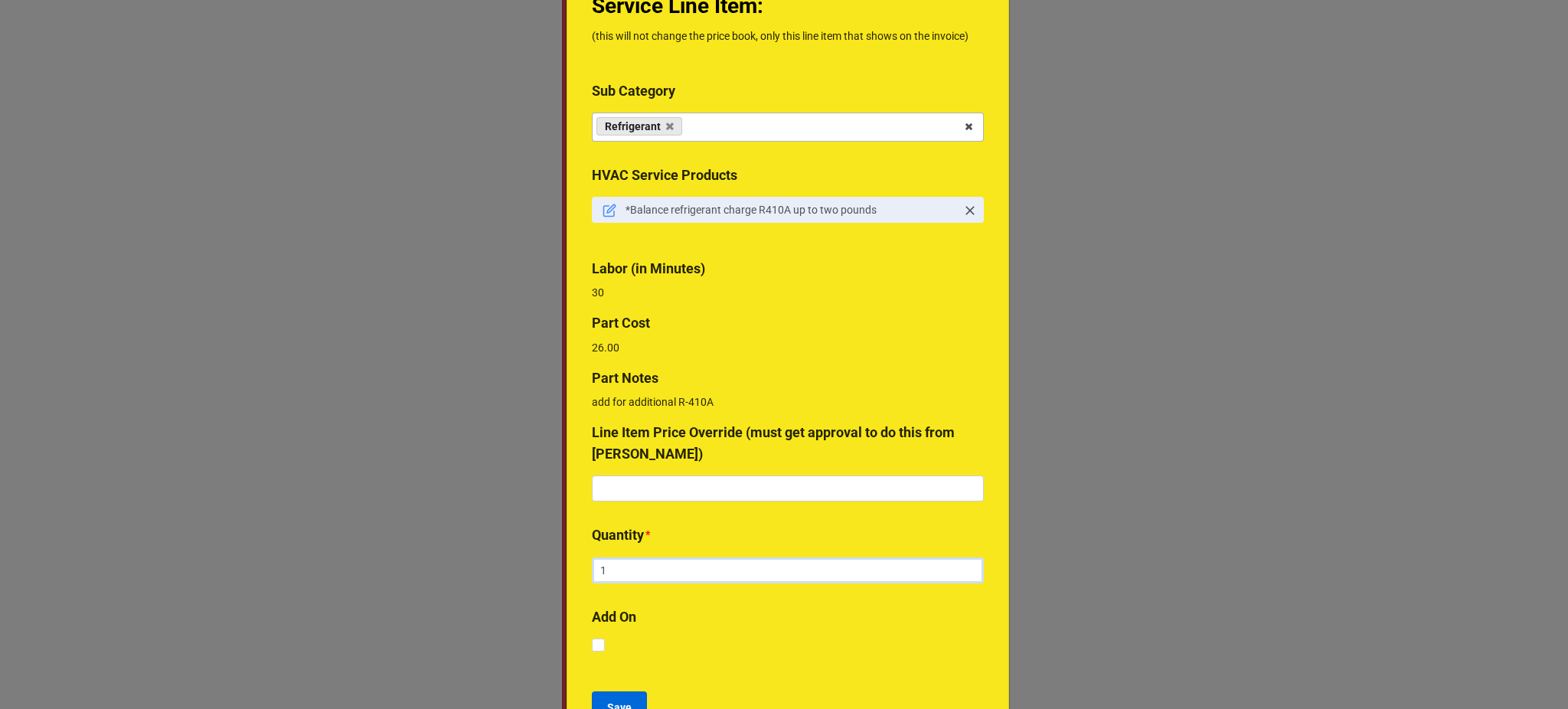
type input "1"
click at [615, 694] on button "Save" at bounding box center [619, 707] width 55 height 32
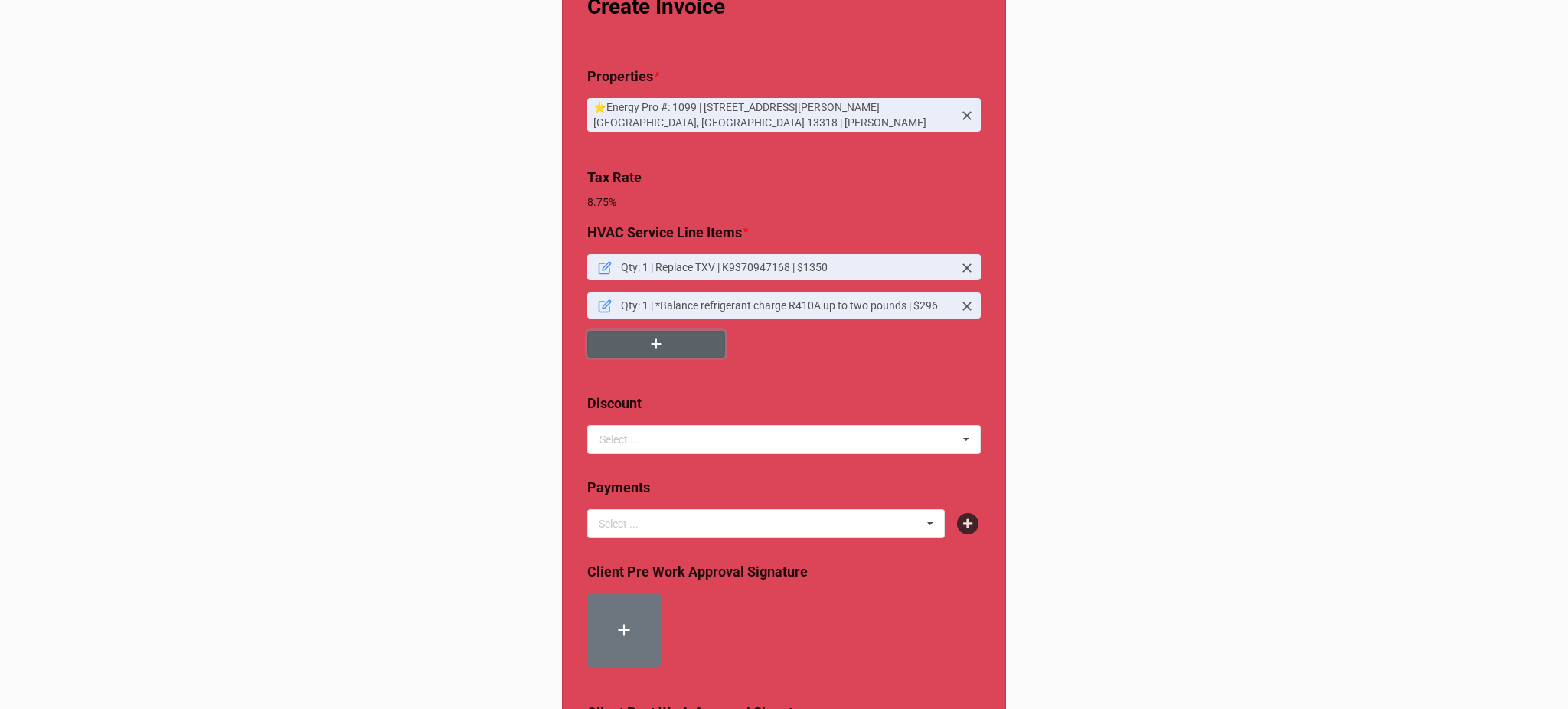
click at [672, 344] on button "button" at bounding box center [656, 344] width 138 height 27
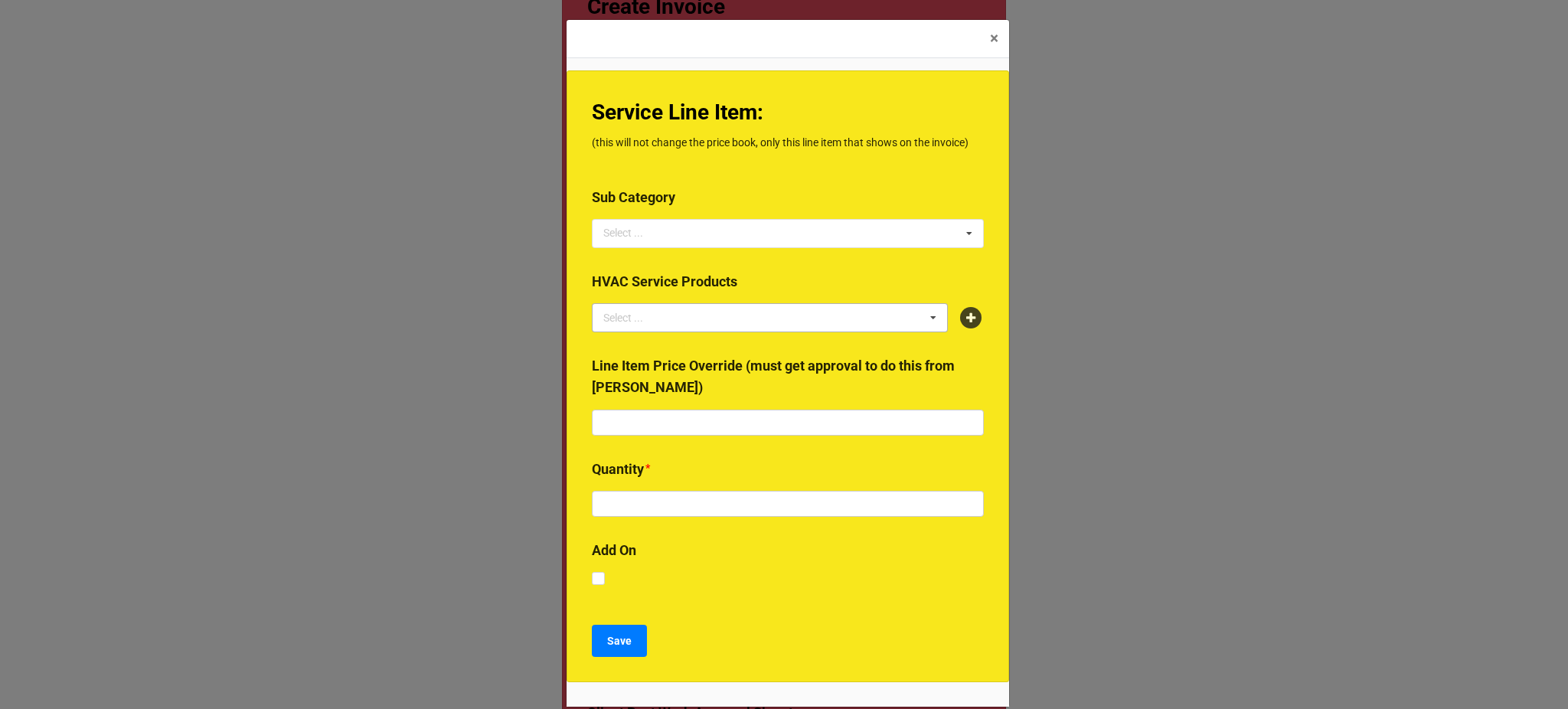
click at [676, 238] on div "Select ... 2024 Early Bird Maintenance Plan 1725/3450 RPM ACCESS & DIFFICULTY A…" at bounding box center [787, 234] width 392 height 29
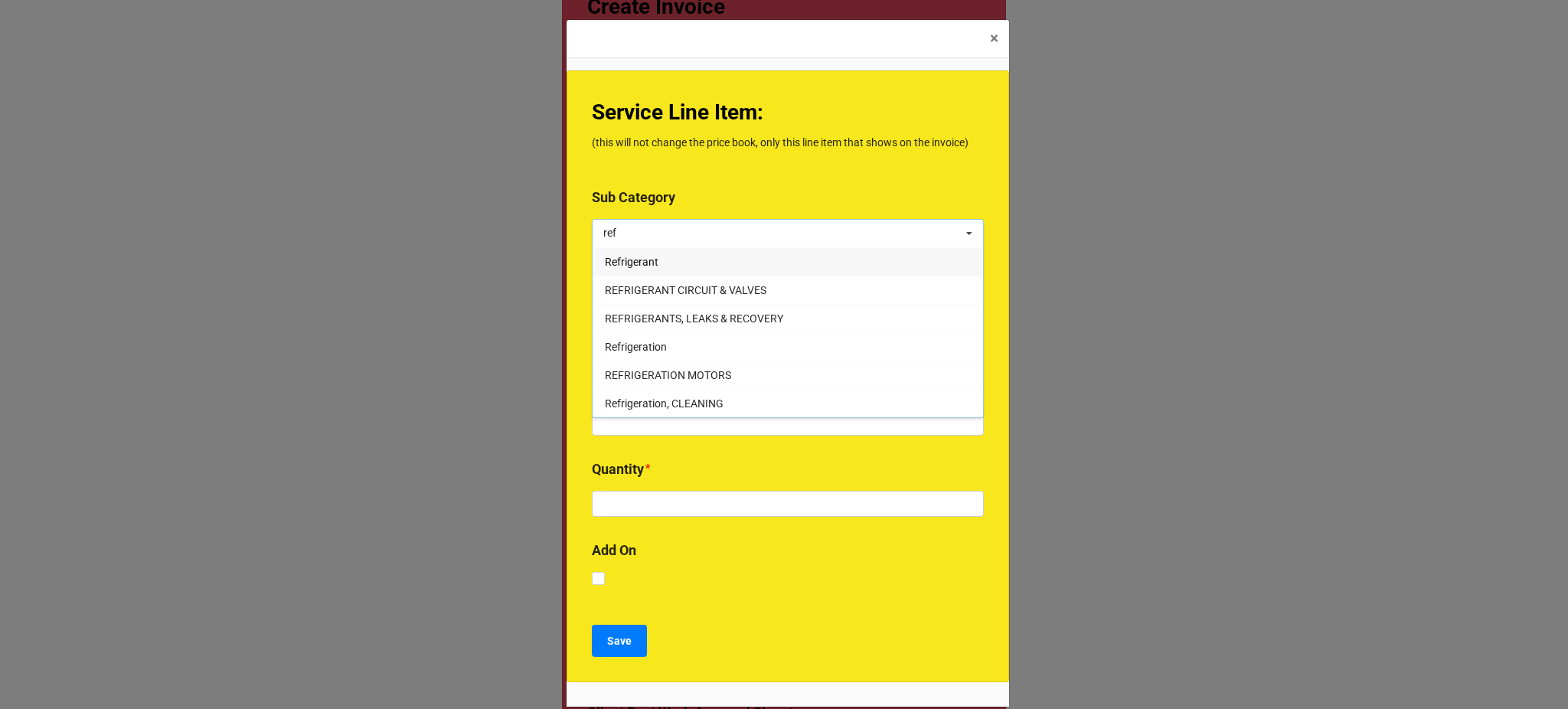
type input "ref"
click at [655, 254] on div "Refrigerant" at bounding box center [787, 261] width 390 height 28
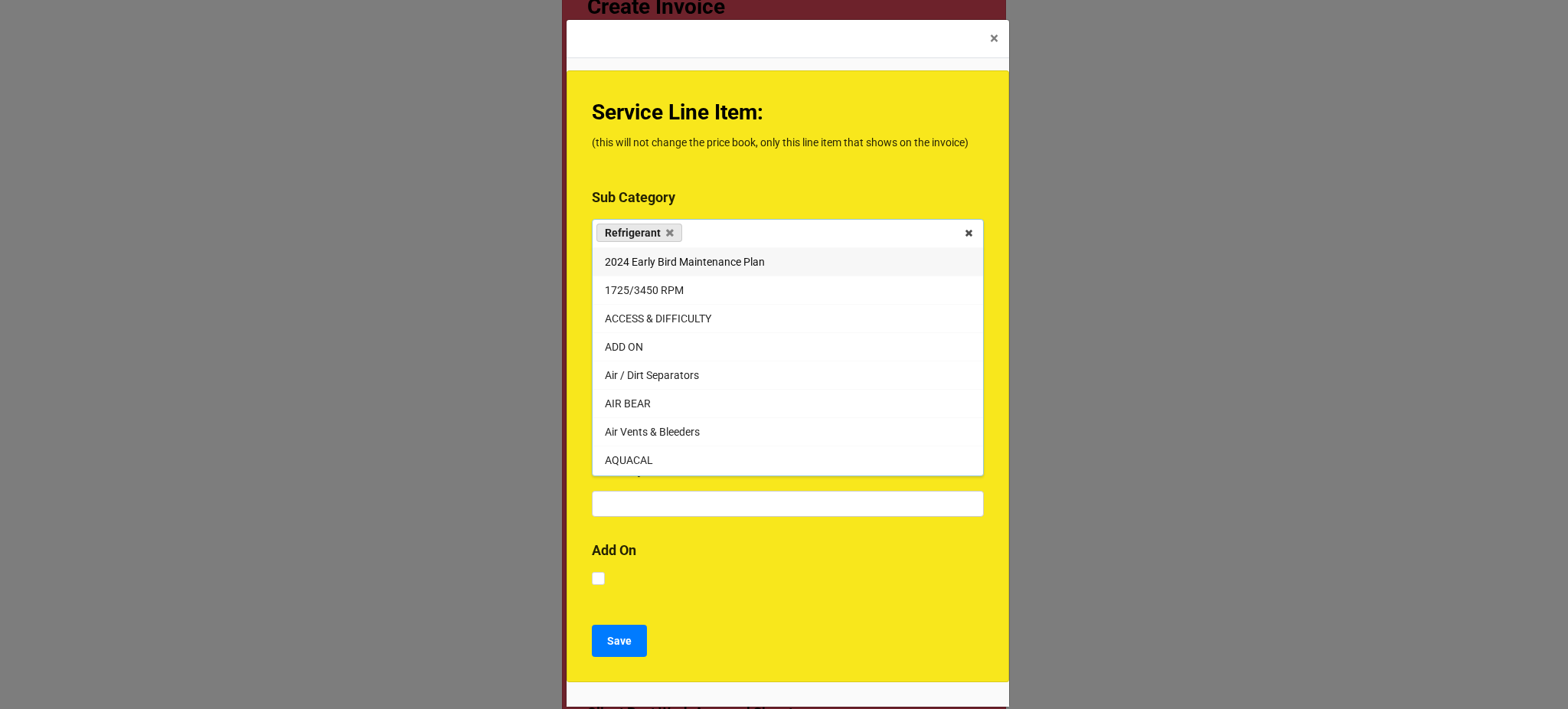
click at [615, 129] on label "Service Line Item:" at bounding box center [787, 113] width 392 height 34
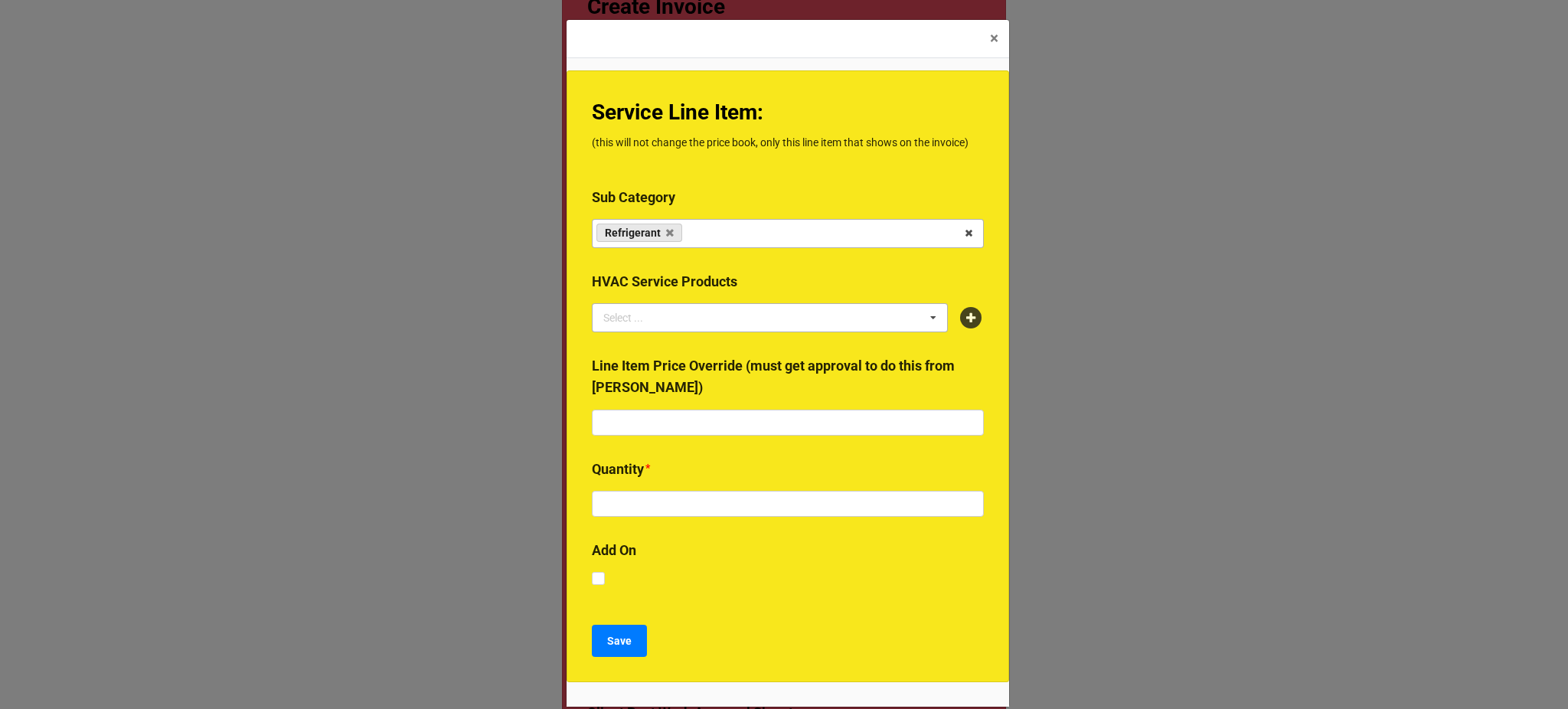
click at [653, 322] on div "Select ..." at bounding box center [632, 317] width 66 height 18
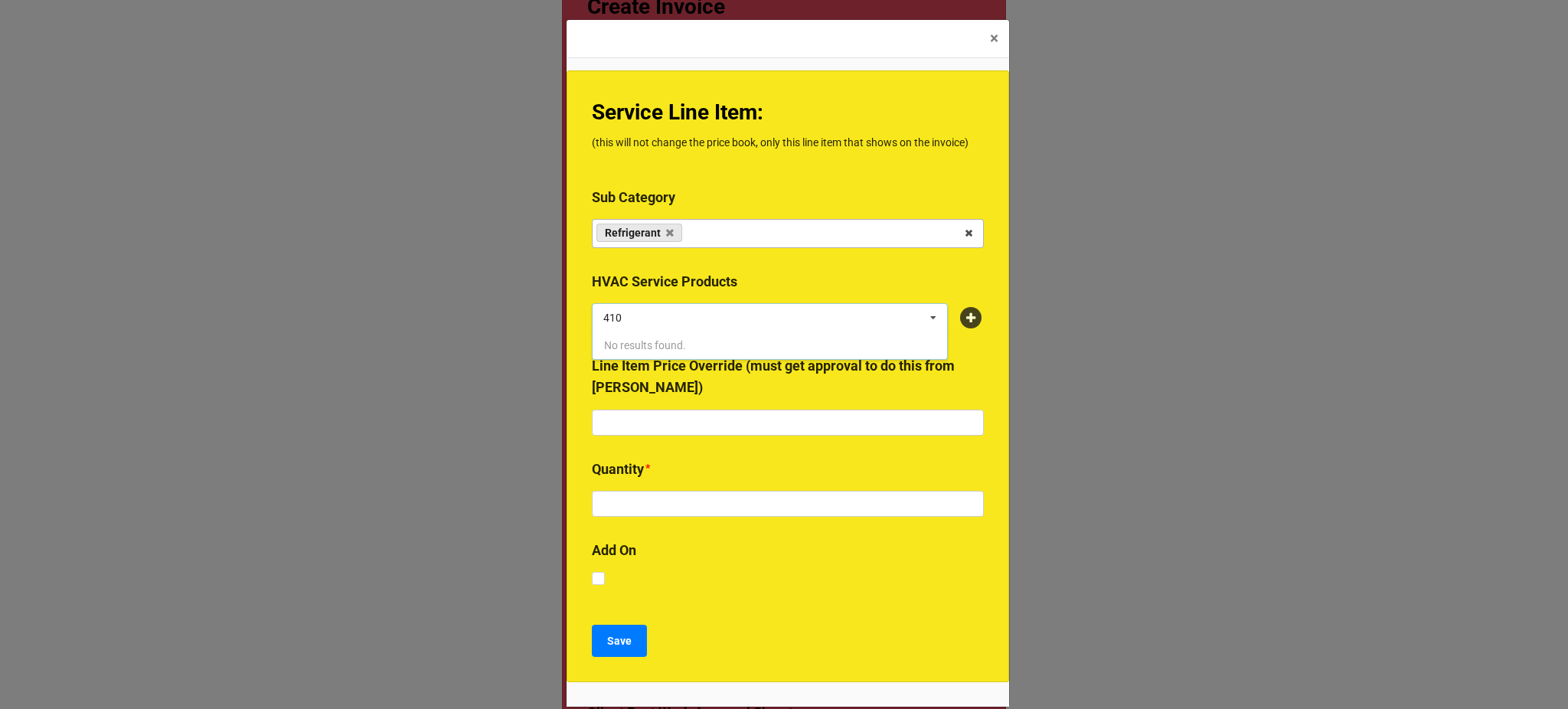
type input "410"
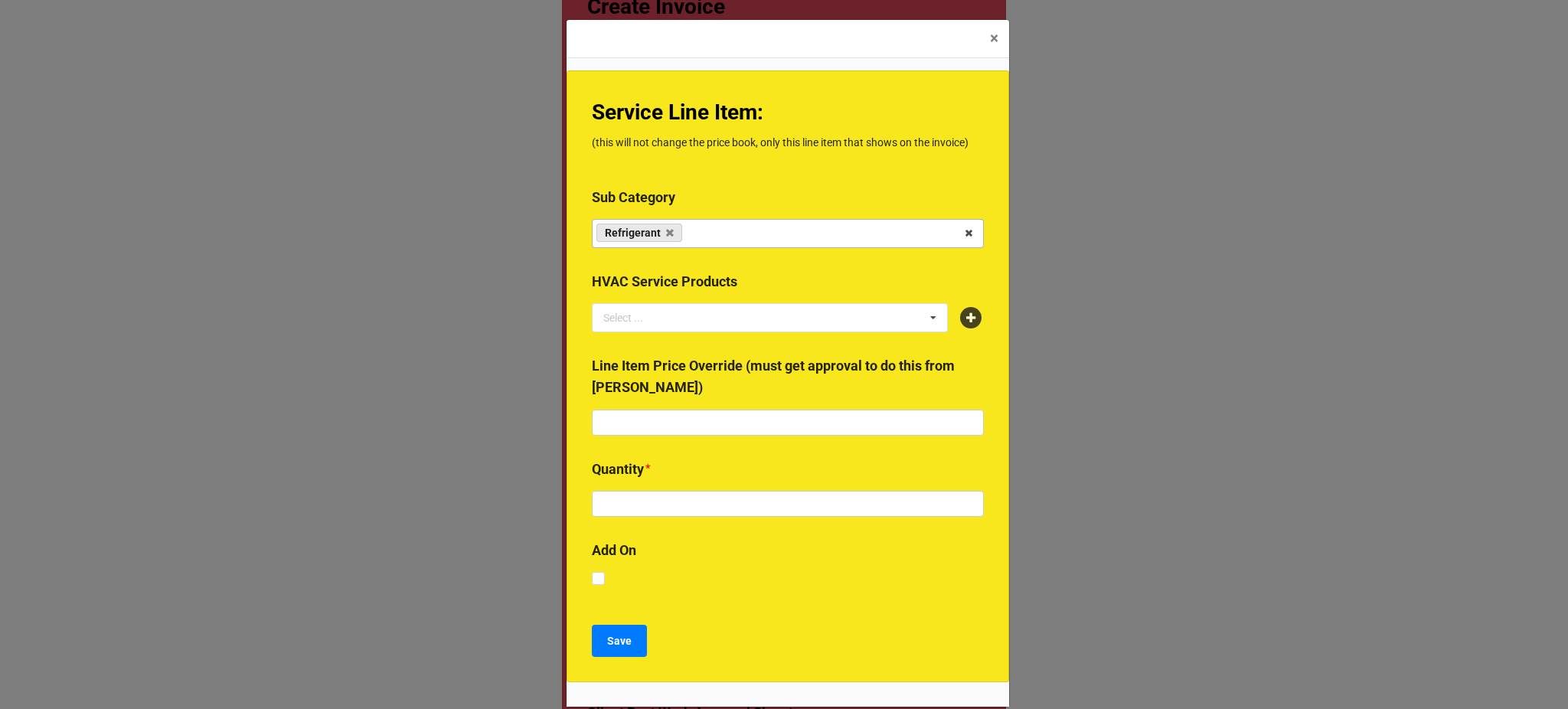
click at [762, 259] on div at bounding box center [787, 265] width 392 height 12
click at [635, 315] on div "Select ..." at bounding box center [632, 317] width 66 height 18
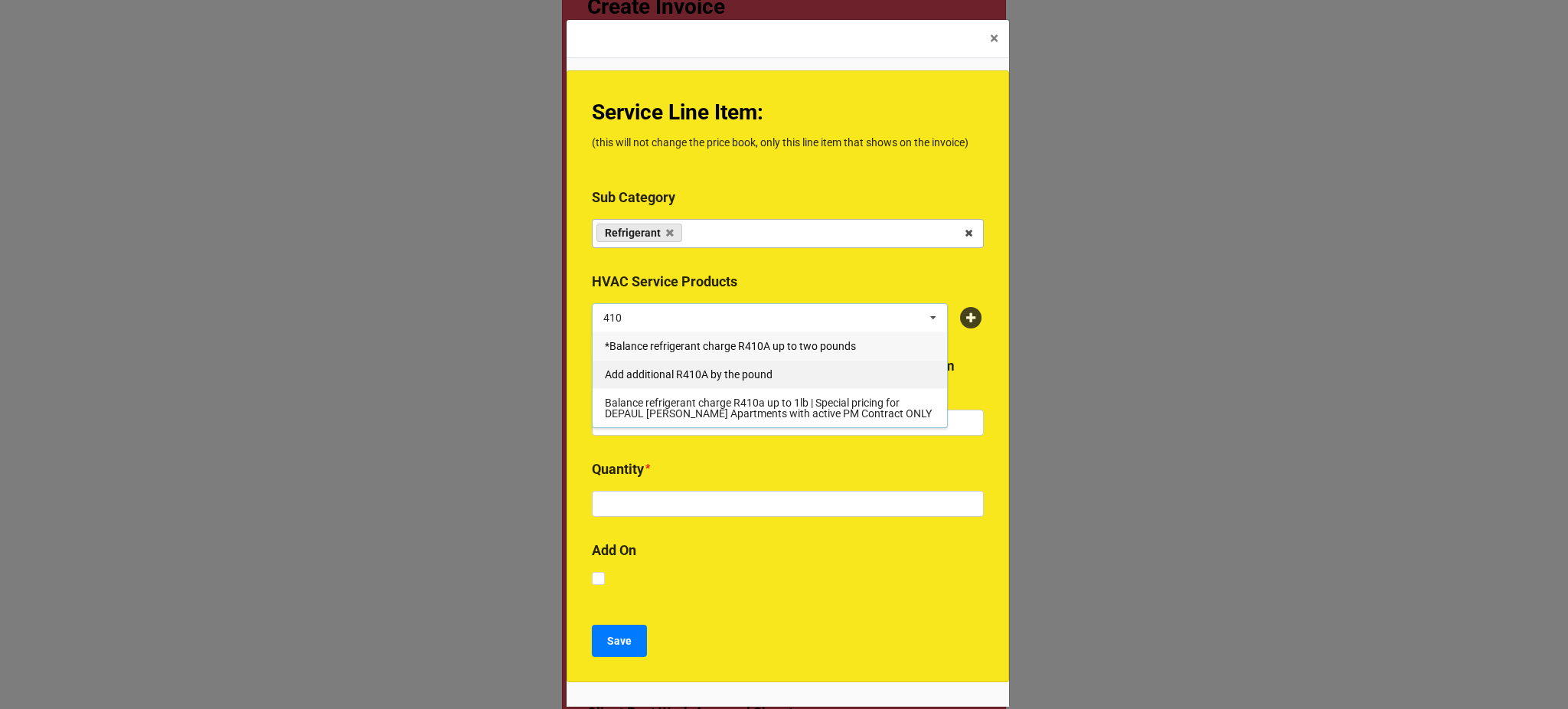
type input "410"
click at [665, 376] on span "Add additional R410A by the pound" at bounding box center [689, 374] width 168 height 12
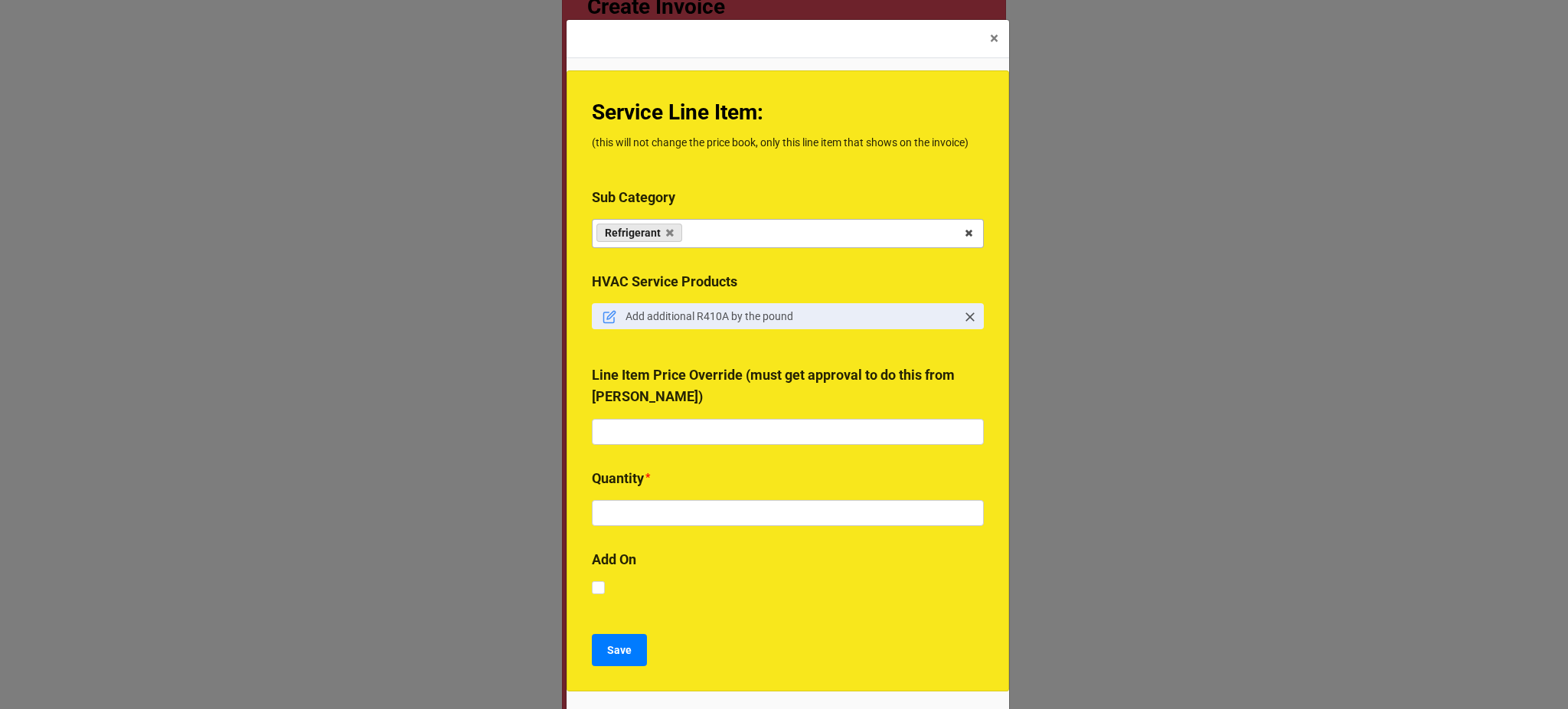
scroll to position [85, 0]
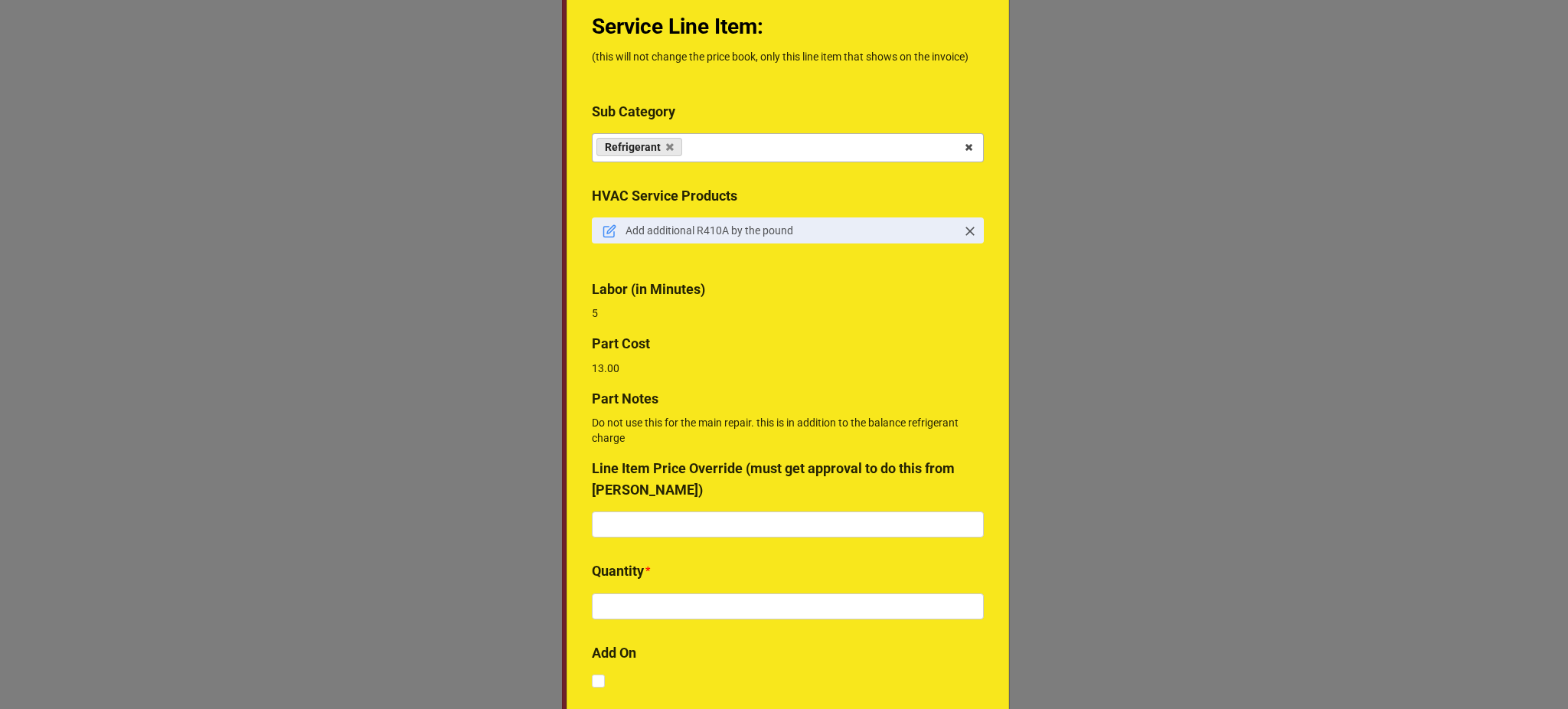
click at [639, 620] on div "Quantity *" at bounding box center [787, 594] width 392 height 69
click at [628, 610] on input "text" at bounding box center [787, 606] width 392 height 26
type input "1"
click at [680, 492] on label "Line Item Price Override (must get approval to do this from [PERSON_NAME])" at bounding box center [787, 480] width 392 height 44
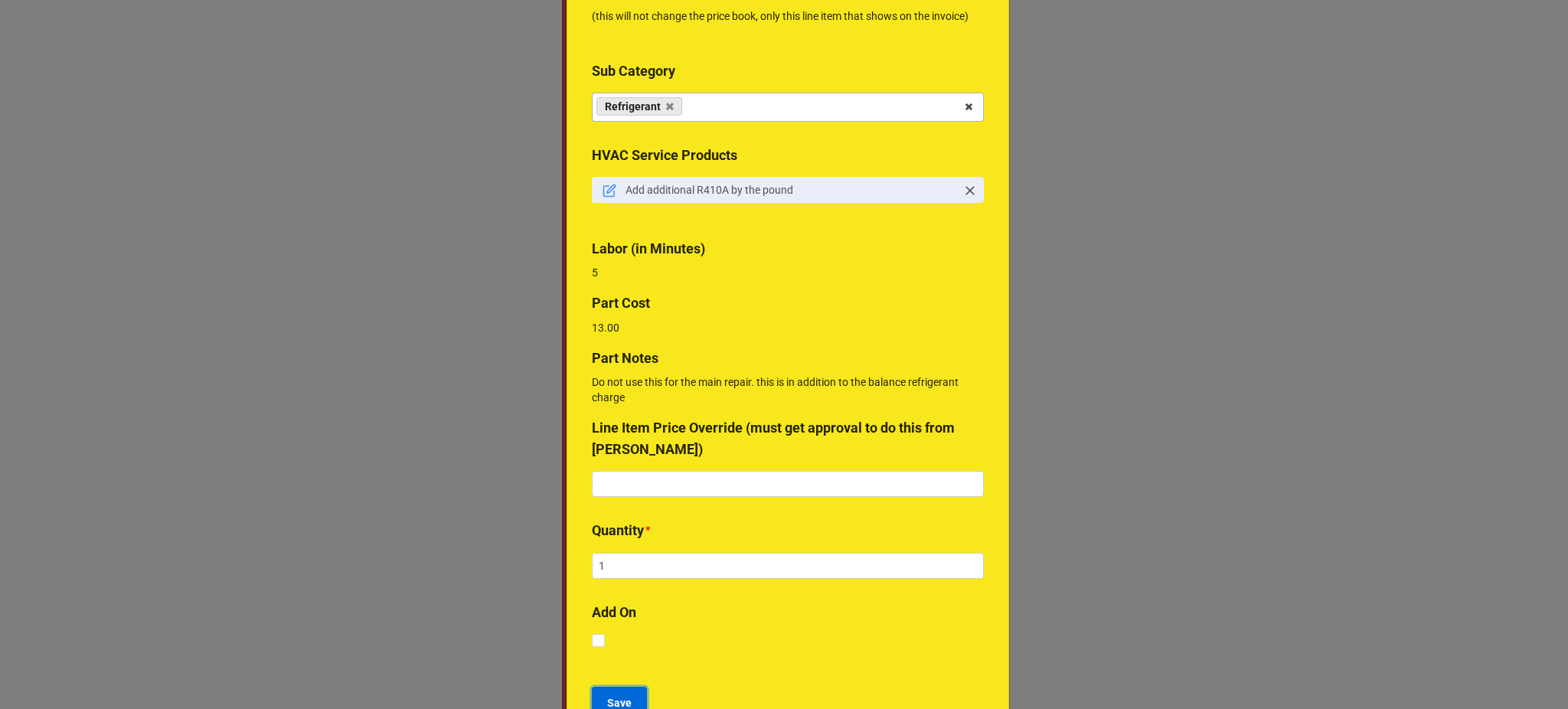
click at [624, 707] on b "Save" at bounding box center [619, 703] width 25 height 16
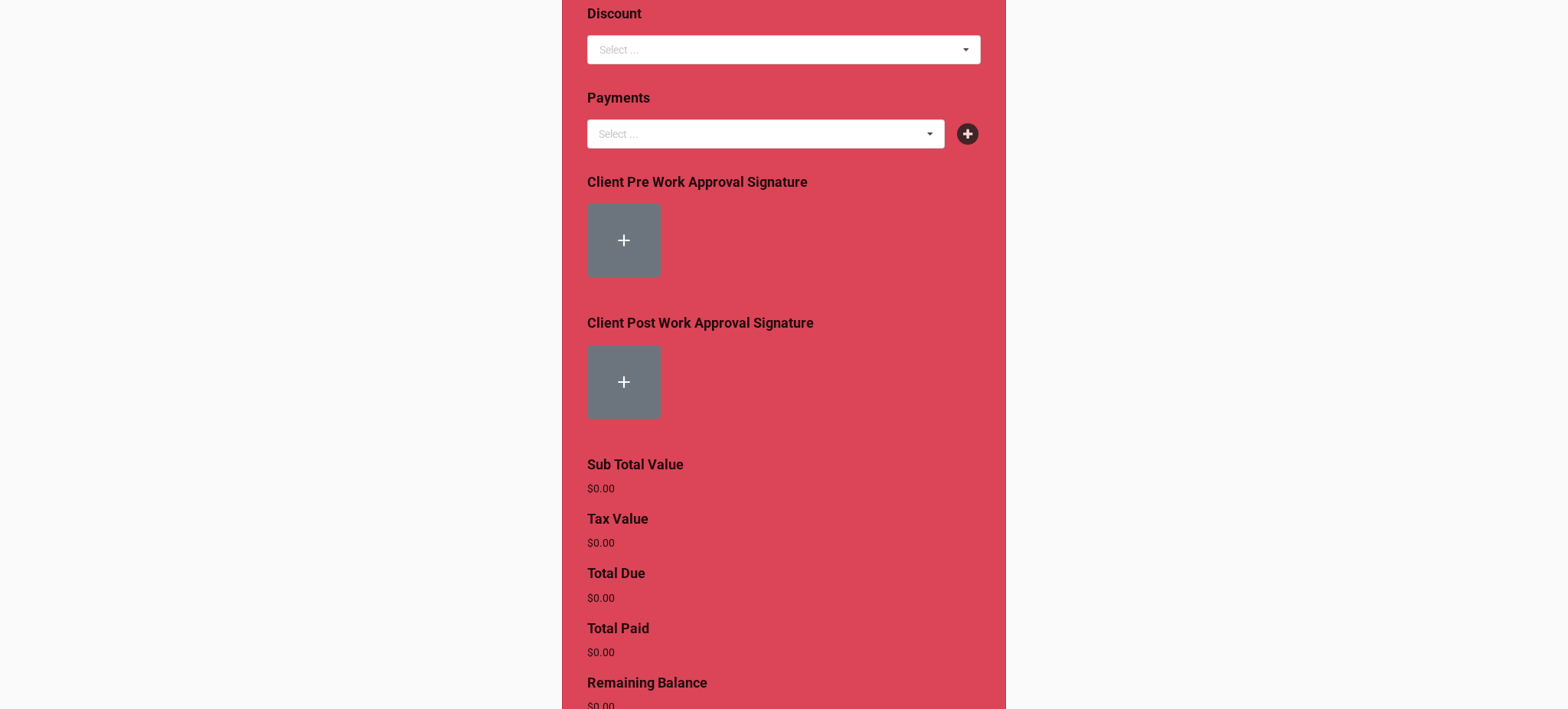
scroll to position [672, 0]
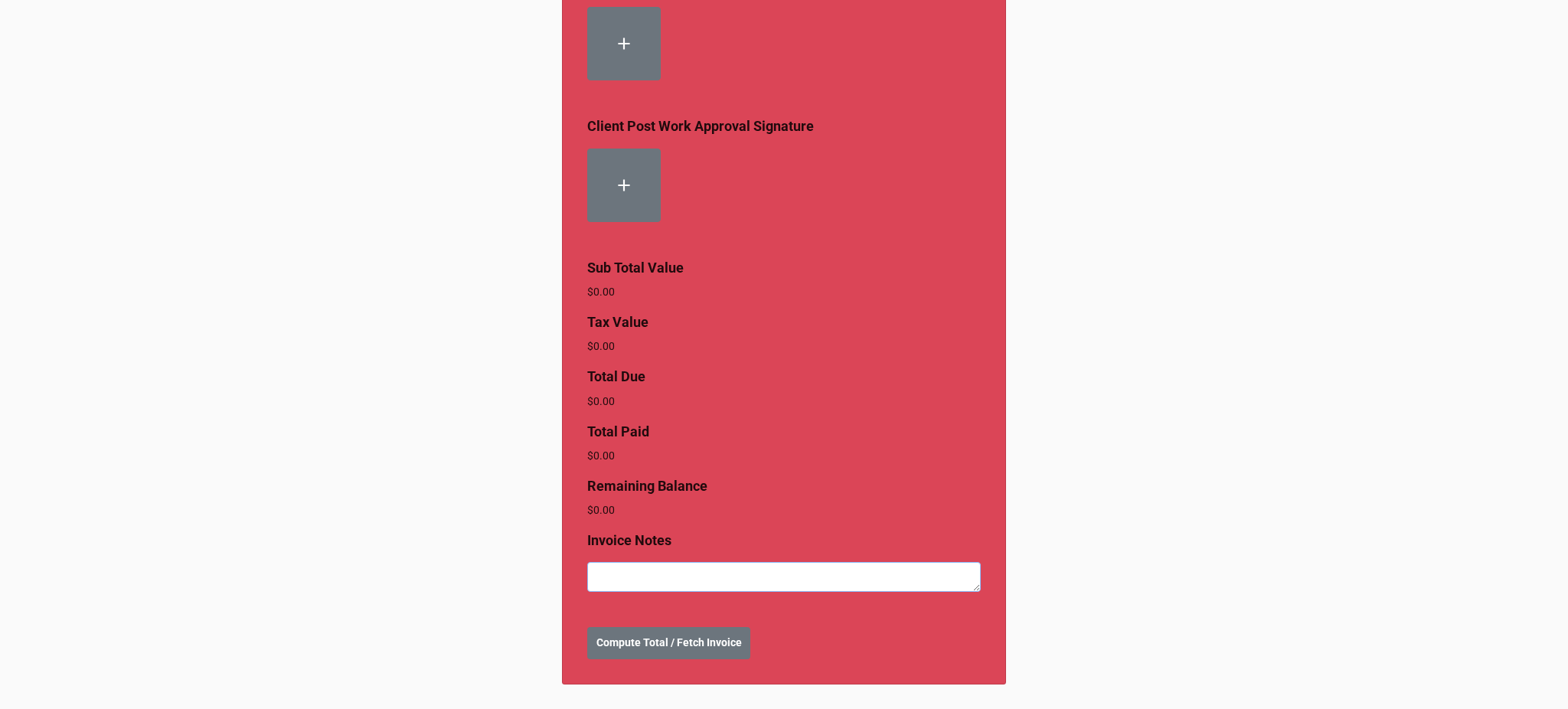
click at [708, 573] on textarea at bounding box center [784, 576] width 393 height 29
type textarea "x"
type textarea "Q"
type textarea "x"
type textarea "Quo"
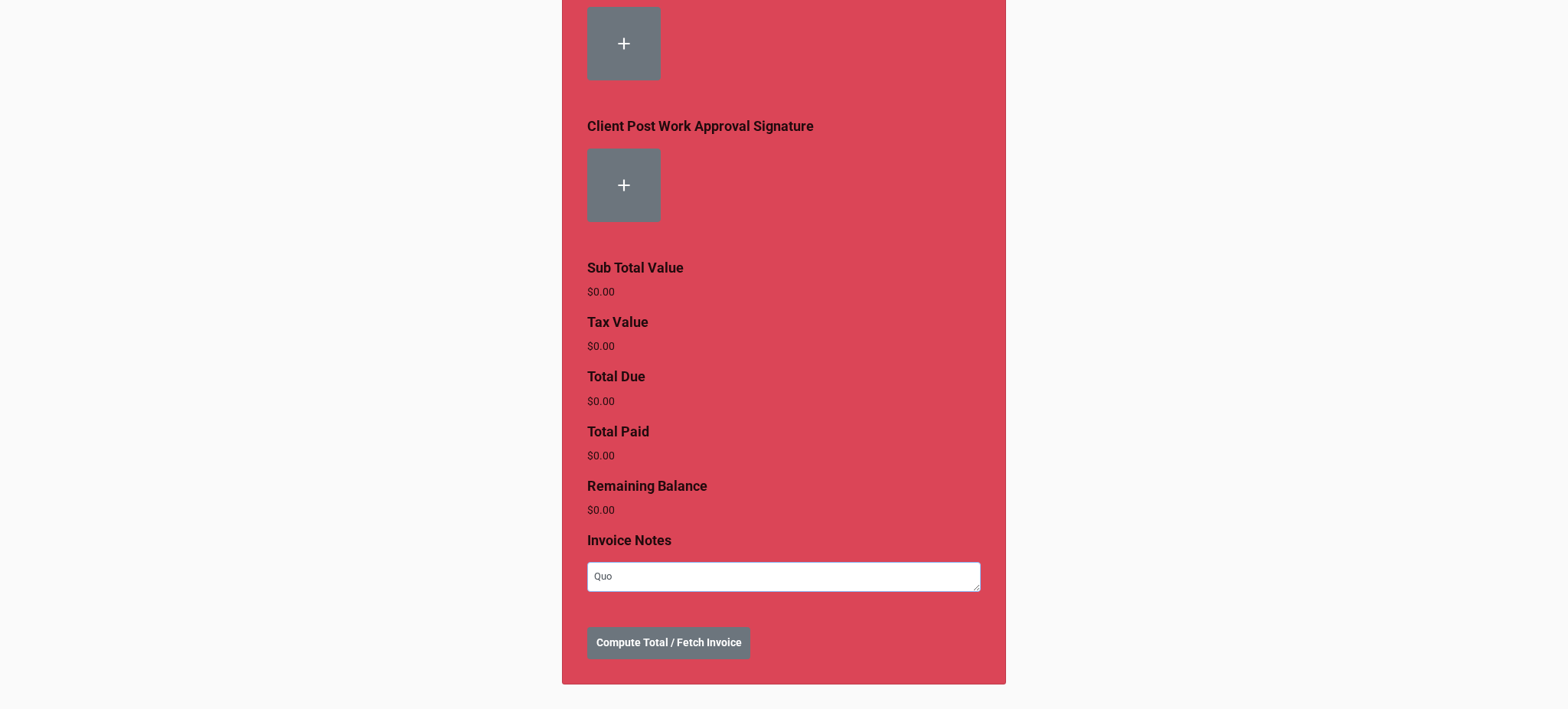
type textarea "x"
type textarea "Quot"
type textarea "x"
type textarea "Quote"
click at [712, 623] on div "Create Invoice Properties * ⭐Energy Pro #: 1099 | [STREET_ADDRESS][PERSON_NAME]…" at bounding box center [784, 12] width 444 height 1344
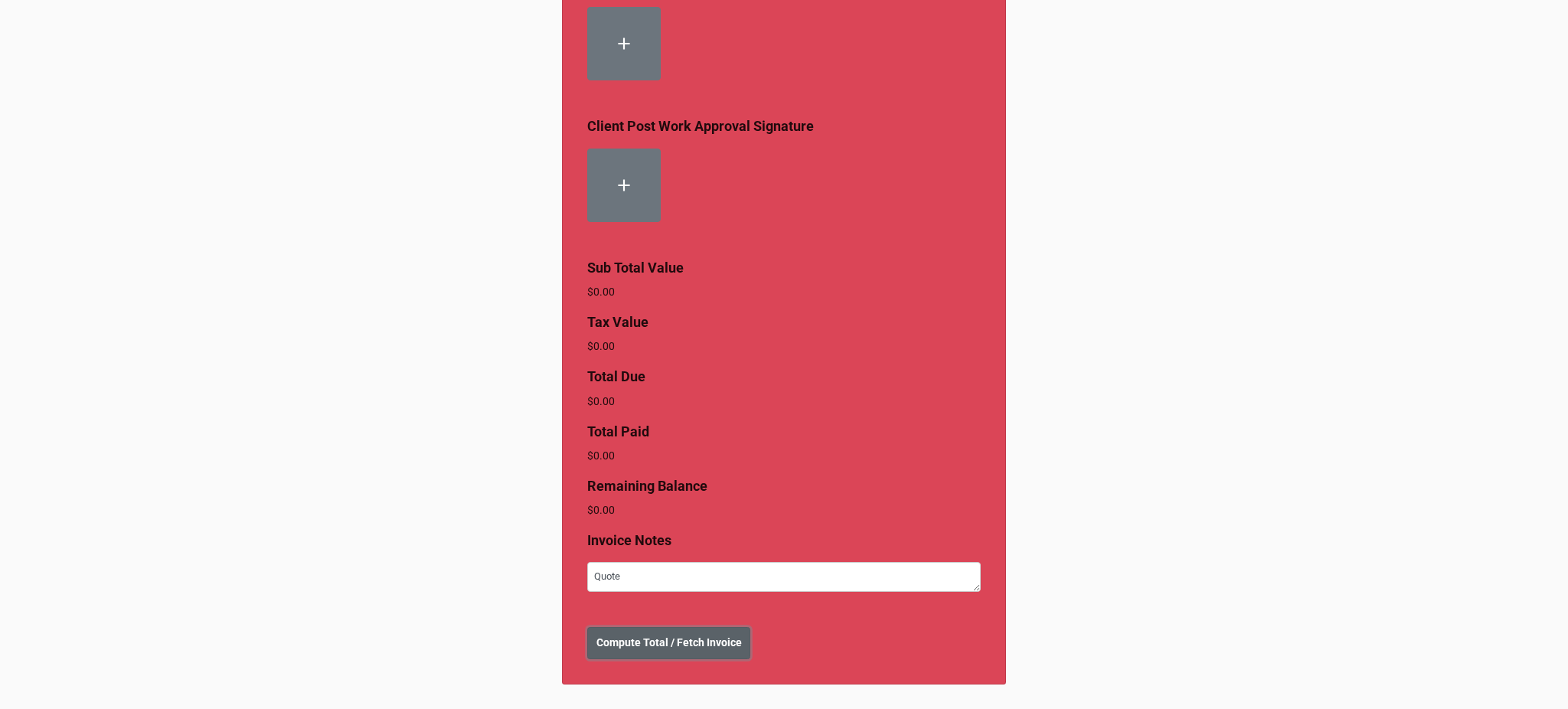
click at [711, 640] on b "Compute Total / Fetch Invoice" at bounding box center [669, 642] width 146 height 16
type textarea "x"
click at [608, 645] on b "Create Invoice" at bounding box center [631, 642] width 70 height 16
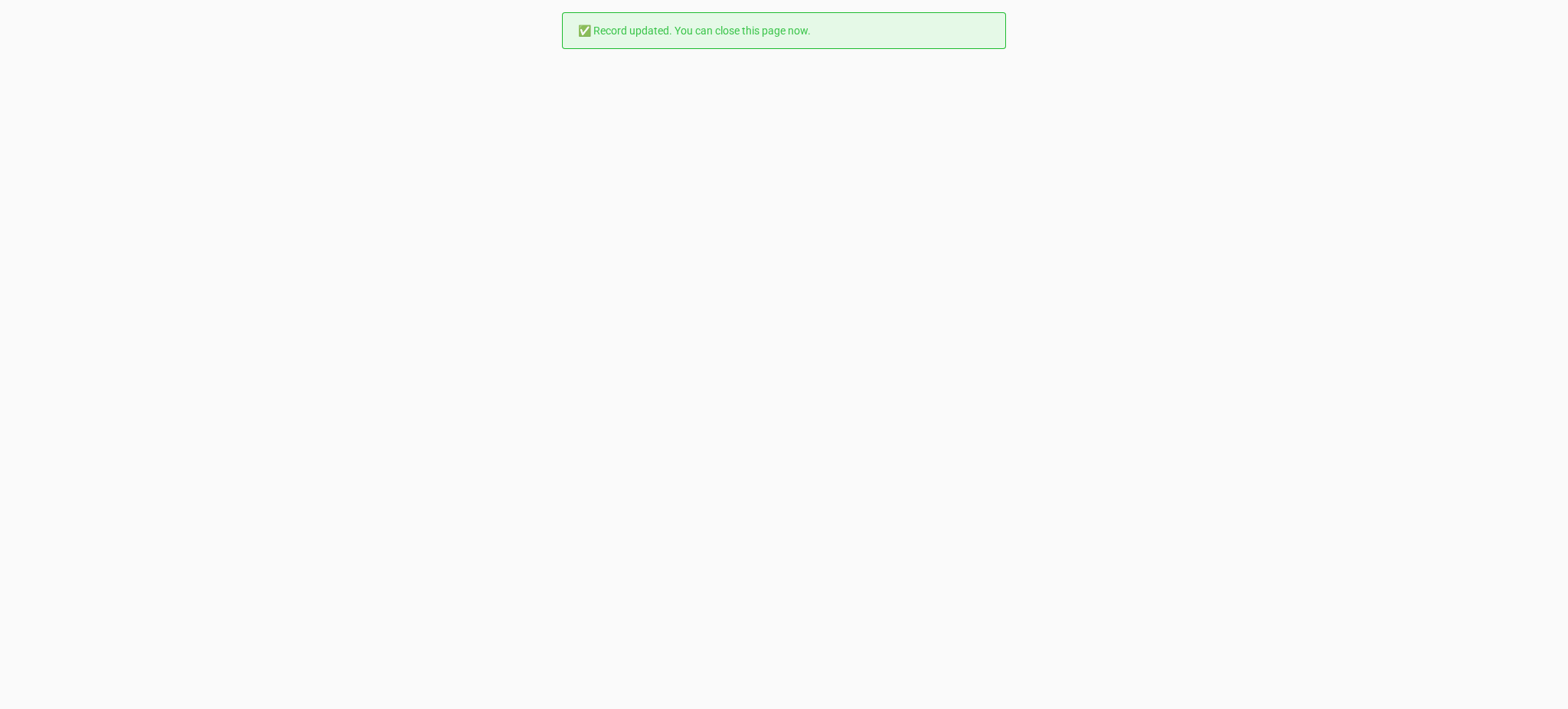
scroll to position [0, 0]
